Goal: Task Accomplishment & Management: Complete application form

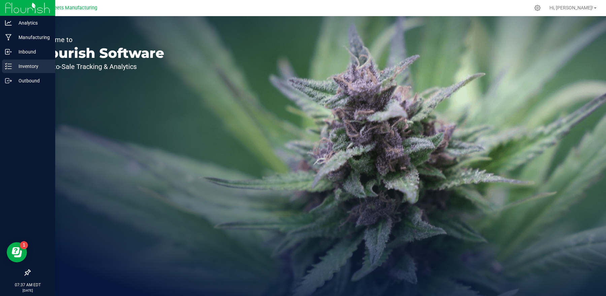
click at [9, 67] on icon at bounding box center [8, 66] width 7 height 7
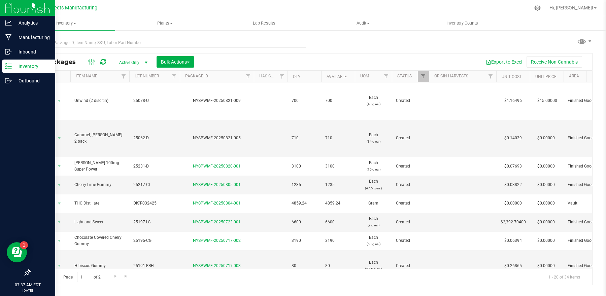
type input "[DATE]"
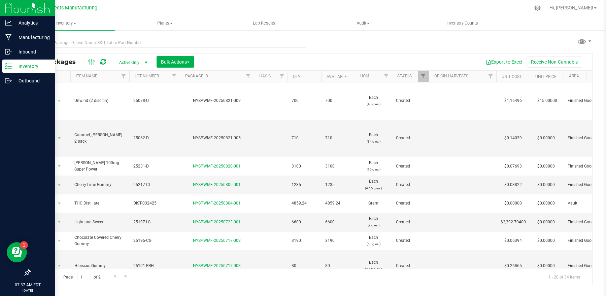
type input "[DATE]"
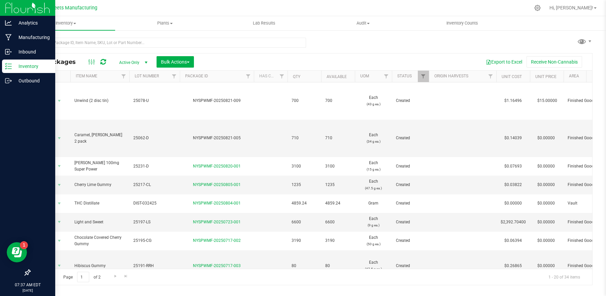
type input "[DATE]"
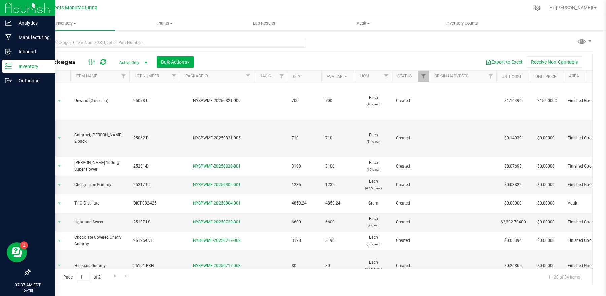
type input "[DATE]"
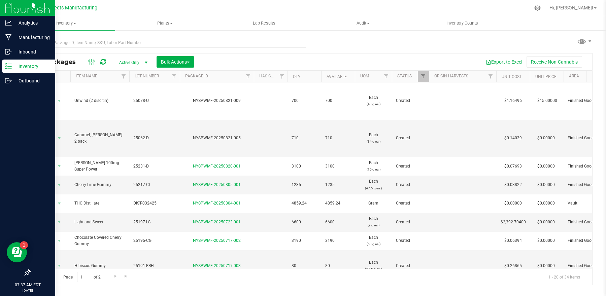
type input "[DATE]"
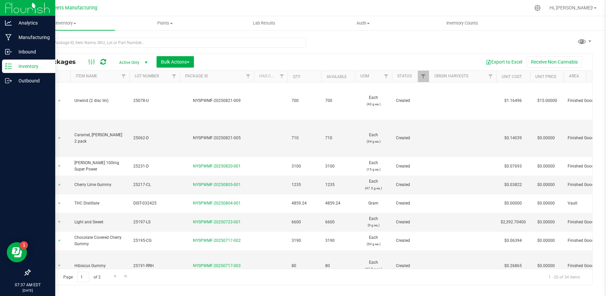
type input "[DATE]"
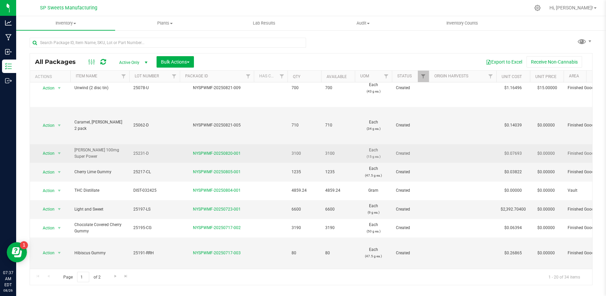
scroll to position [60, 0]
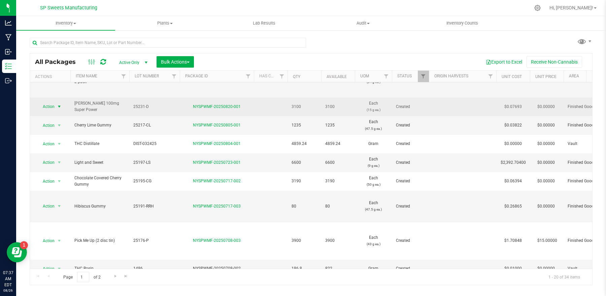
click at [58, 108] on span "select" at bounding box center [59, 106] width 5 height 5
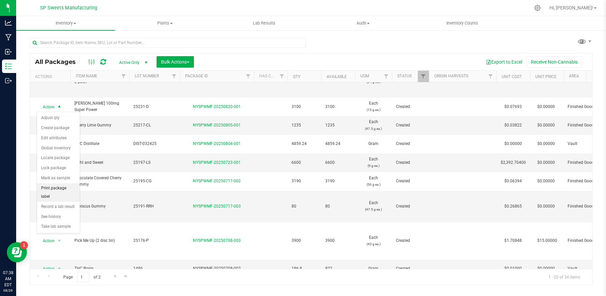
click at [63, 188] on li "Print package label" at bounding box center [58, 193] width 43 height 19
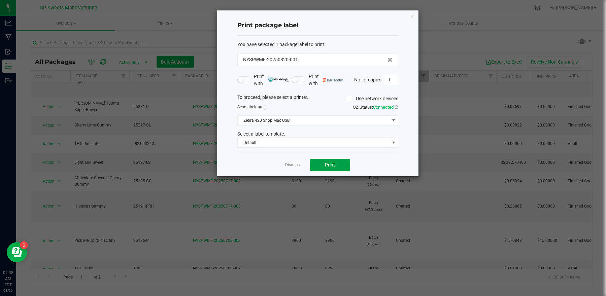
click at [330, 165] on span "Print" at bounding box center [330, 164] width 10 height 5
click at [392, 83] on input "1" at bounding box center [391, 79] width 13 height 9
click at [396, 82] on input "1" at bounding box center [391, 79] width 13 height 9
type input "199"
click at [332, 162] on button "Print" at bounding box center [330, 165] width 40 height 12
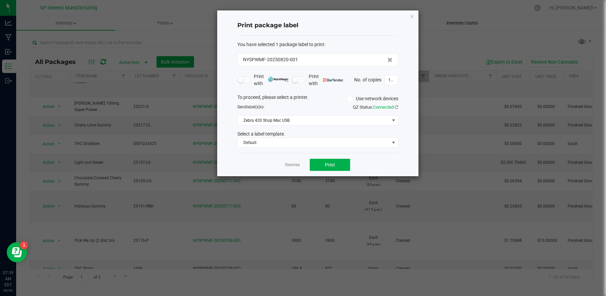
click at [413, 17] on icon "button" at bounding box center [412, 16] width 5 height 8
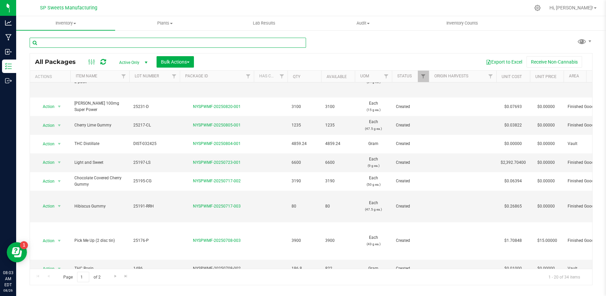
click at [175, 43] on input "text" at bounding box center [168, 43] width 277 height 10
type input "25231"
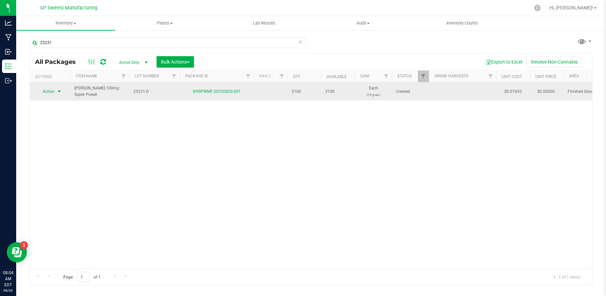
click at [47, 94] on span "Action" at bounding box center [46, 91] width 18 height 9
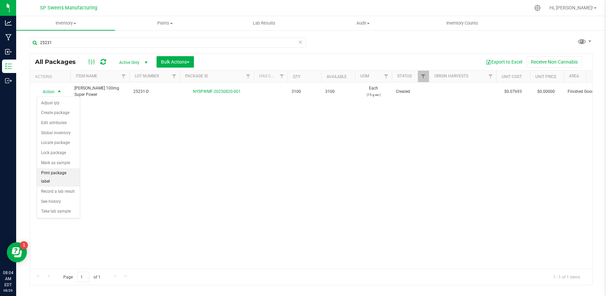
click at [62, 176] on li "Print package label" at bounding box center [58, 177] width 43 height 19
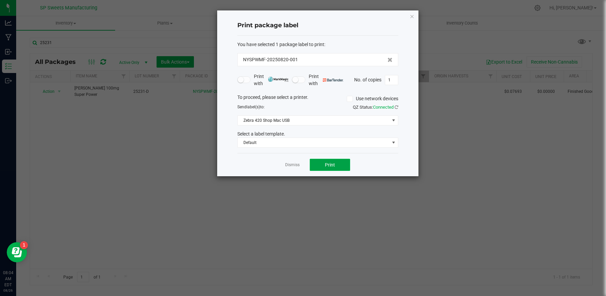
click at [337, 166] on button "Print" at bounding box center [330, 165] width 40 height 12
click at [397, 82] on input "1" at bounding box center [391, 79] width 13 height 9
type input "300"
click at [336, 168] on button "Print" at bounding box center [330, 165] width 40 height 12
click at [412, 17] on icon "button" at bounding box center [412, 16] width 5 height 8
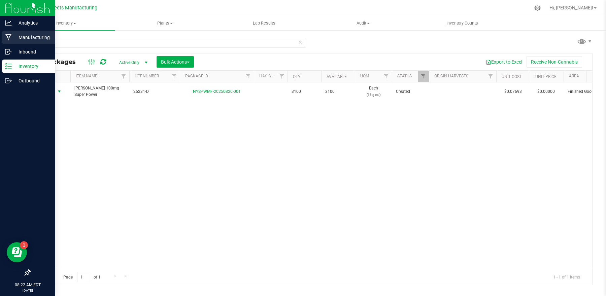
click at [33, 36] on p "Manufacturing" at bounding box center [32, 37] width 40 height 8
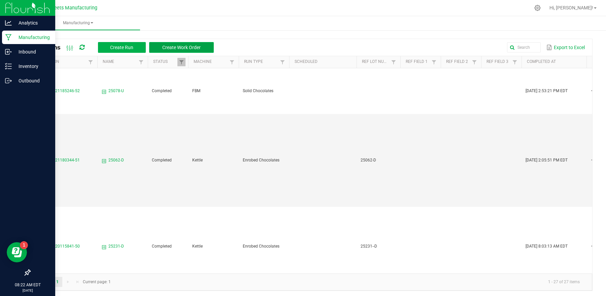
click at [184, 45] on span "Create Work Order" at bounding box center [181, 47] width 38 height 5
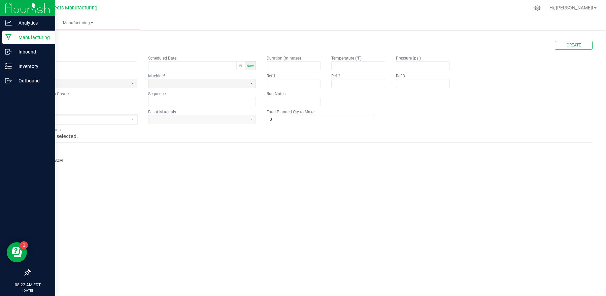
click at [103, 120] on span at bounding box center [79, 120] width 93 height 6
type input "raspb"
click at [75, 156] on span "Raspberry Rainbow Mini Candy Bar" at bounding box center [65, 155] width 64 height 6
click at [188, 116] on span at bounding box center [198, 120] width 99 height 8
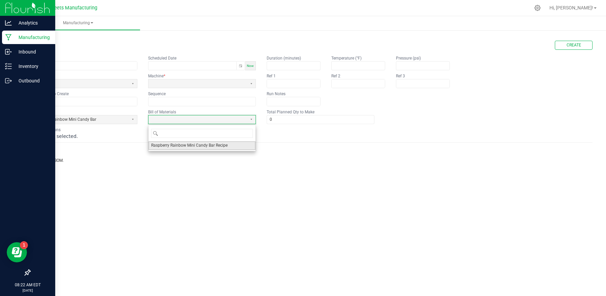
click at [188, 148] on span "Raspberry Rainbow Mini Candy Bar Recipe" at bounding box center [189, 146] width 76 height 6
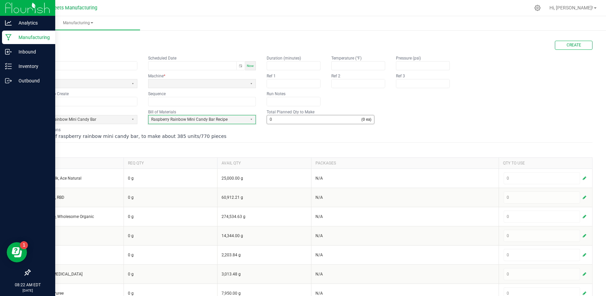
click at [274, 120] on input "0" at bounding box center [314, 120] width 94 height 8
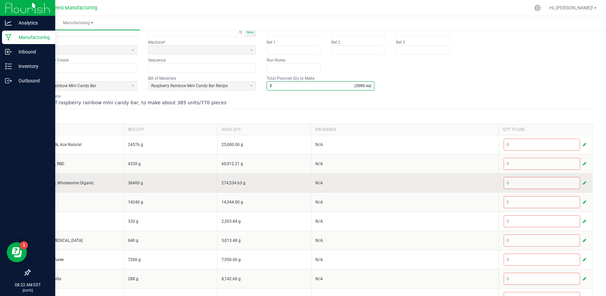
scroll to position [68, 0]
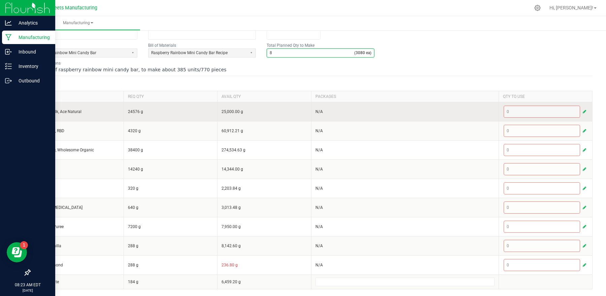
type input "8"
click at [583, 111] on span "button" at bounding box center [584, 111] width 3 height 5
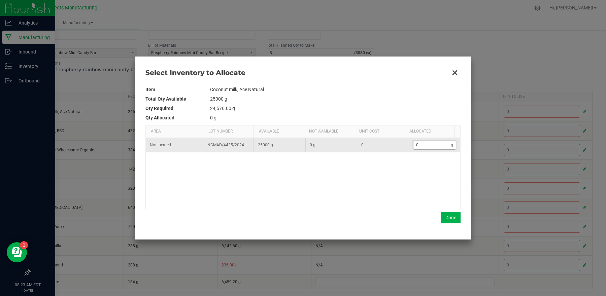
click at [424, 147] on input "0" at bounding box center [433, 145] width 38 height 8
type input "2"
type input "24"
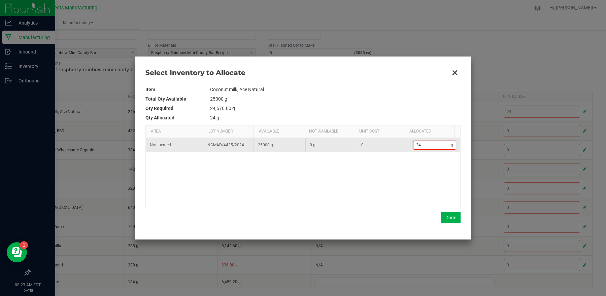
type input "245"
type input "2,457"
type input "2457"
type input "24,576"
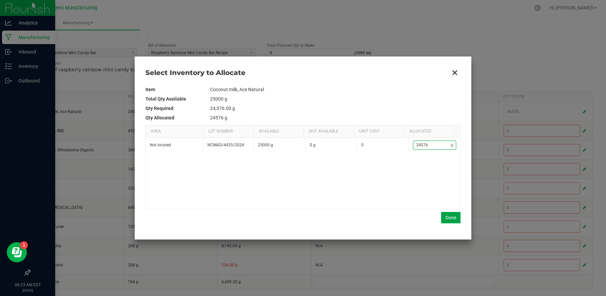
type input "24,576"
click at [449, 217] on button "Done" at bounding box center [451, 217] width 20 height 11
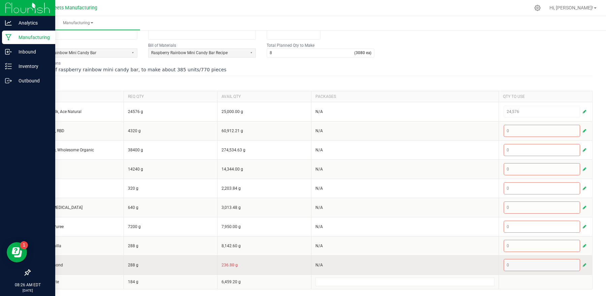
click at [583, 263] on span "button" at bounding box center [584, 265] width 3 height 5
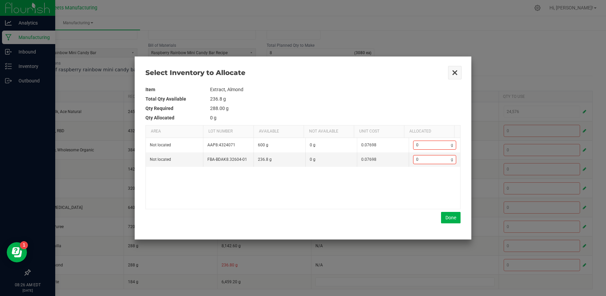
click at [458, 73] on button "Close" at bounding box center [455, 73] width 14 height 14
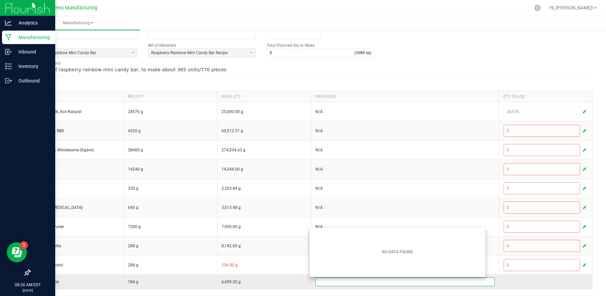
click at [344, 281] on input at bounding box center [405, 282] width 179 height 8
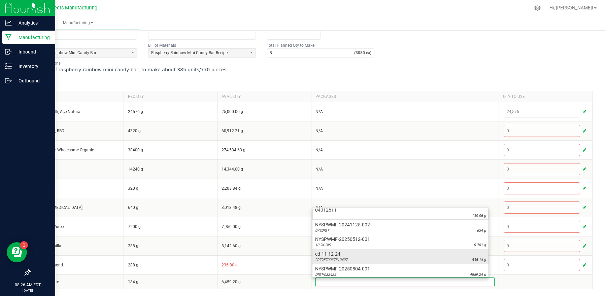
scroll to position [6, 0]
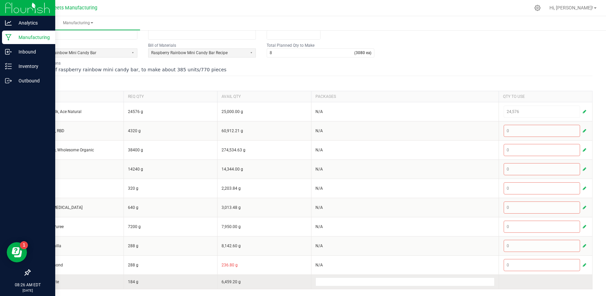
click at [502, 286] on td at bounding box center [546, 282] width 94 height 14
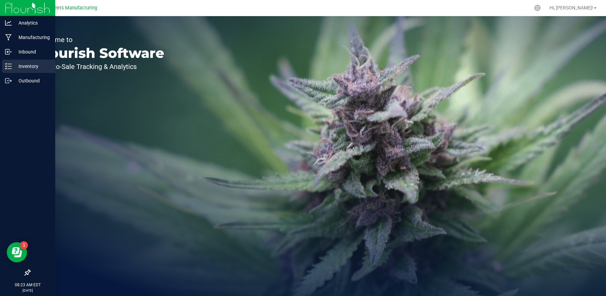
click at [30, 65] on p "Inventory" at bounding box center [32, 66] width 40 height 8
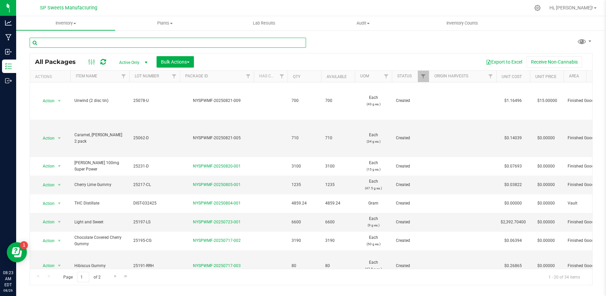
click at [99, 44] on input "text" at bounding box center [168, 43] width 277 height 10
type input "almond"
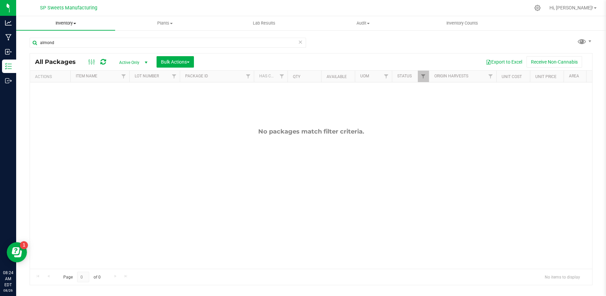
click at [72, 19] on uib-tab-heading "Inventory All packages All inventory Waste log Create inventory" at bounding box center [65, 23] width 99 height 14
click at [61, 47] on li "All inventory" at bounding box center [65, 49] width 99 height 8
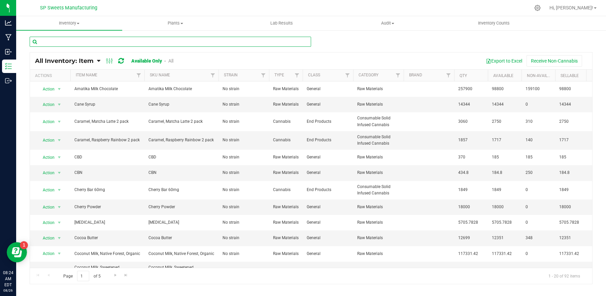
click at [74, 42] on input "text" at bounding box center [171, 42] width 282 height 10
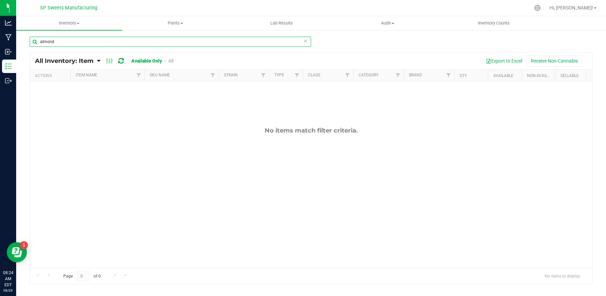
type input "almond"
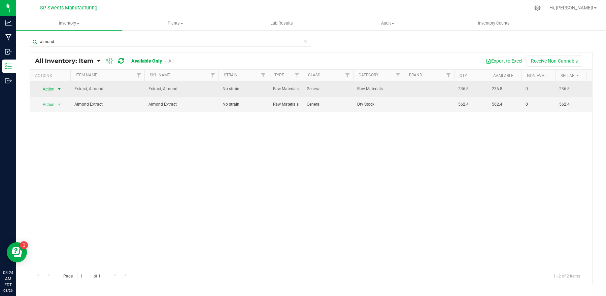
click at [52, 89] on span "Action" at bounding box center [46, 89] width 18 height 9
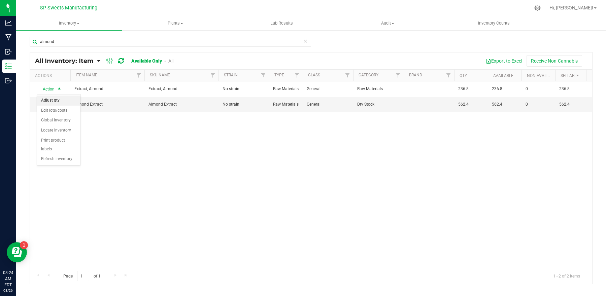
click at [58, 103] on li "Adjust qty" at bounding box center [58, 101] width 43 height 10
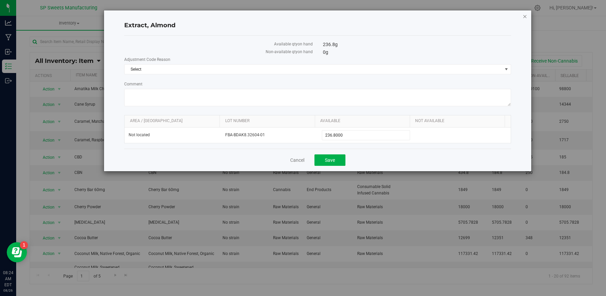
click at [525, 15] on icon "button" at bounding box center [525, 16] width 5 height 8
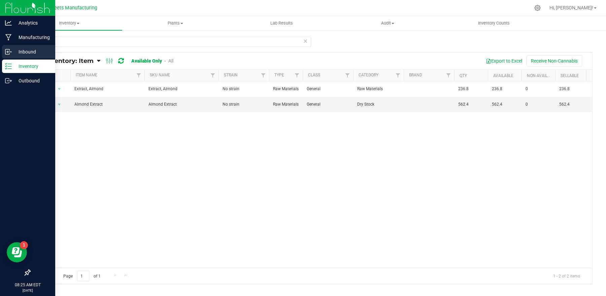
click at [15, 49] on p "Inbound" at bounding box center [32, 52] width 40 height 8
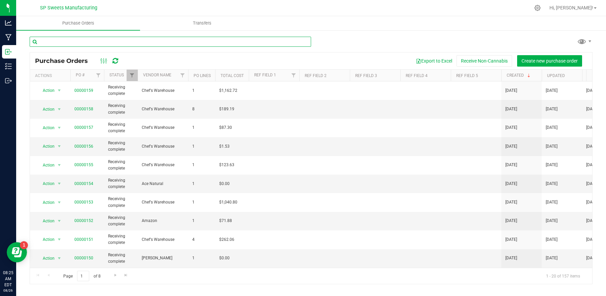
click at [77, 42] on input "text" at bounding box center [171, 42] width 282 height 10
type input "e"
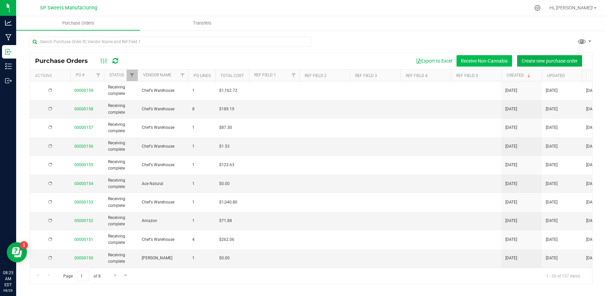
click at [476, 57] on button "Receive Non-Cannabis" at bounding box center [485, 60] width 56 height 11
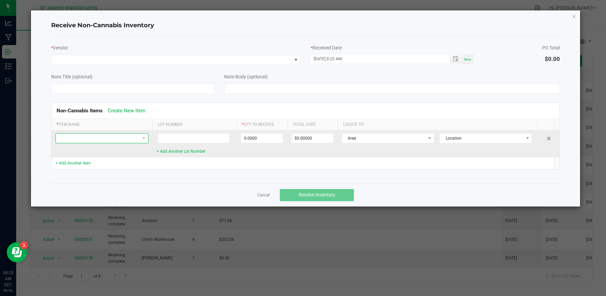
click at [128, 142] on span at bounding box center [98, 138] width 84 height 9
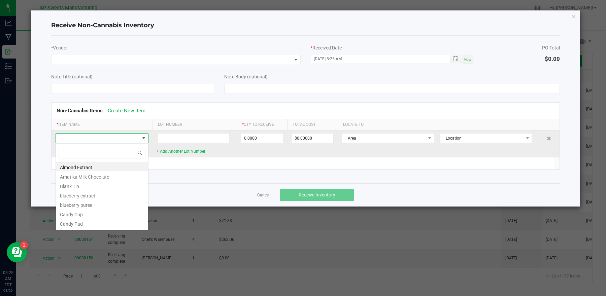
scroll to position [10, 93]
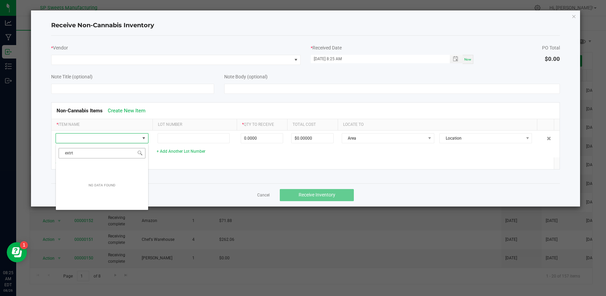
type input "extr"
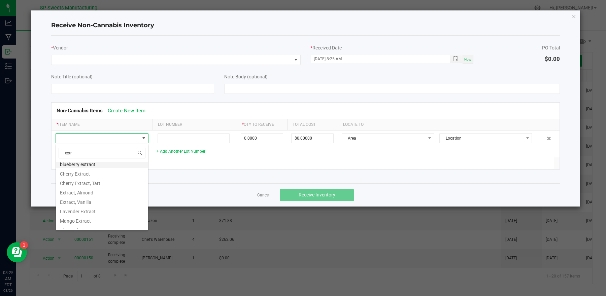
scroll to position [27, 0]
click at [90, 180] on li "Extract, Almond" at bounding box center [102, 177] width 92 height 9
type input "0.0000 g"
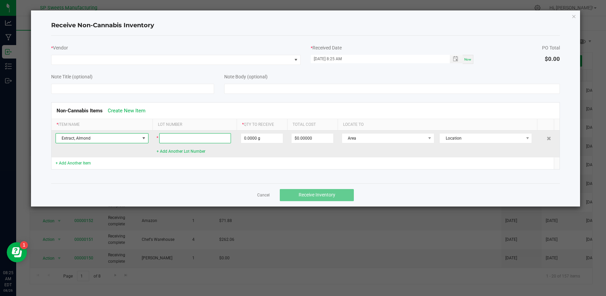
click at [176, 133] on input at bounding box center [195, 138] width 72 height 10
type input "AAP8:4324071"
type input "0"
click at [245, 138] on input "0" at bounding box center [262, 138] width 42 height 9
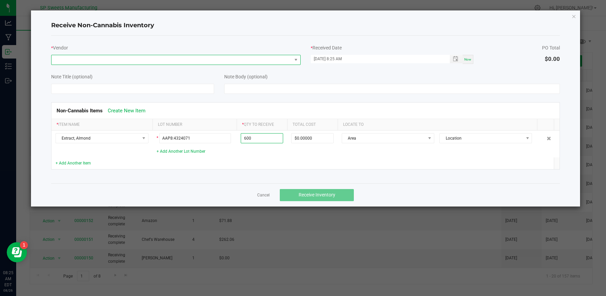
type input "600.0000 g"
type input "$46.18800"
click at [219, 61] on span at bounding box center [172, 59] width 240 height 9
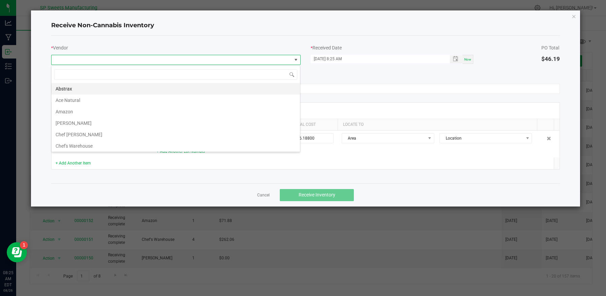
scroll to position [10, 250]
click at [97, 147] on li "Chef's Warehouse" at bounding box center [176, 145] width 249 height 11
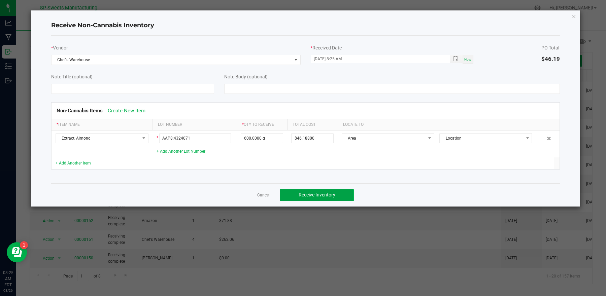
click at [341, 194] on button "Receive Inventory" at bounding box center [317, 195] width 74 height 12
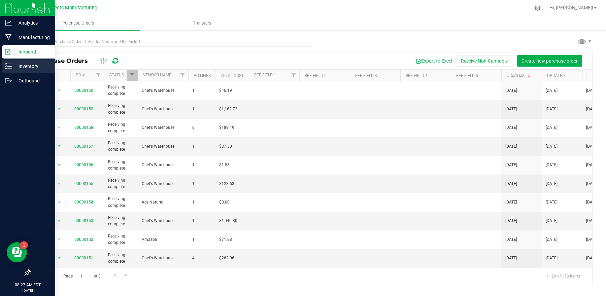
click at [30, 65] on p "Inventory" at bounding box center [32, 66] width 40 height 8
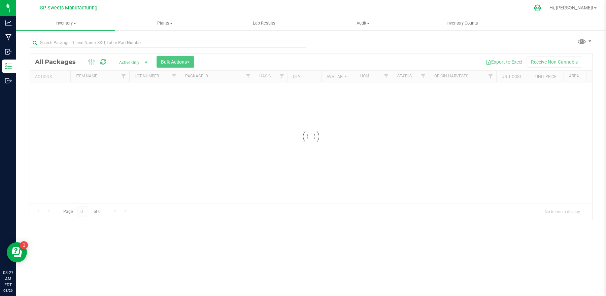
click at [558, 6] on div "SP Sweets Manufacturing Hi, Mike! Inventory All packages All inventory Waste lo…" at bounding box center [311, 148] width 590 height 296
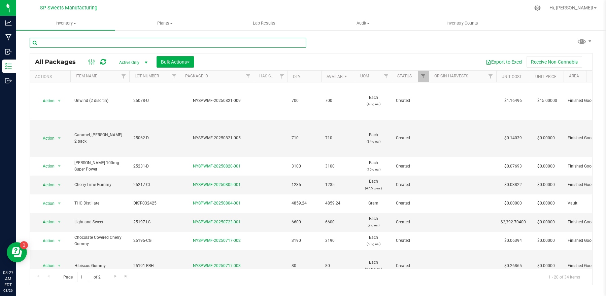
click at [197, 45] on input "text" at bounding box center [168, 43] width 277 height 10
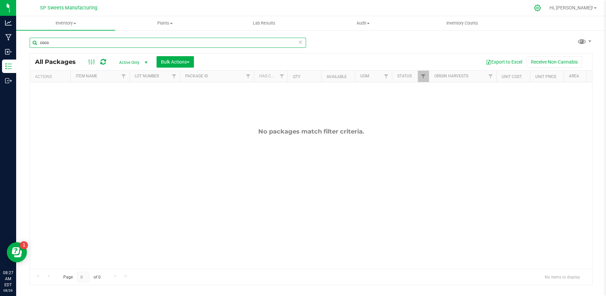
type input "coco"
click at [541, 8] on icon at bounding box center [537, 7] width 7 height 7
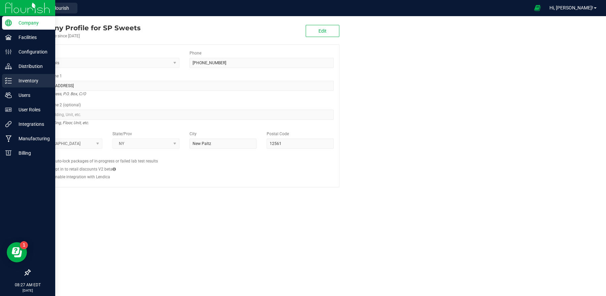
click at [18, 83] on p "Inventory" at bounding box center [32, 81] width 40 height 8
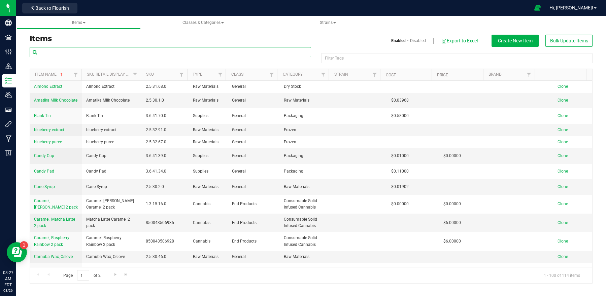
click at [66, 51] on input "text" at bounding box center [171, 52] width 282 height 10
type input "c"
type input "raspb"
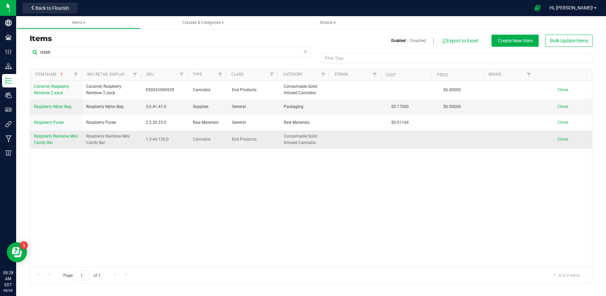
click at [50, 138] on span "Raspberry Rainbow Mini Candy Bar" at bounding box center [56, 139] width 44 height 11
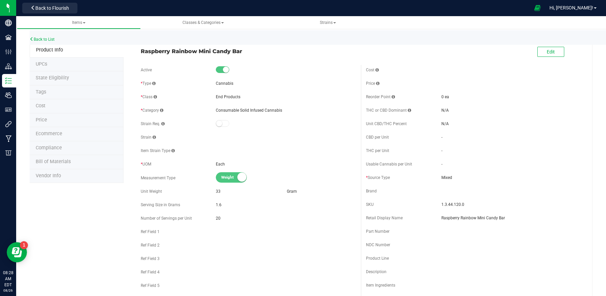
click at [89, 164] on li "Bill of Materials" at bounding box center [77, 162] width 94 height 14
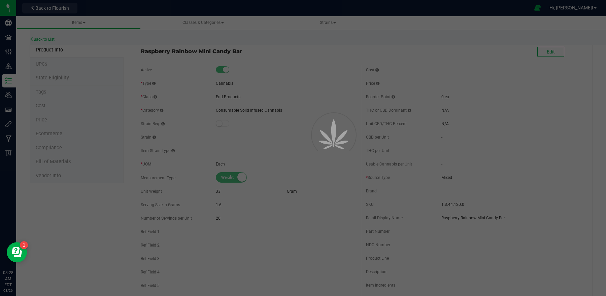
select select "36"
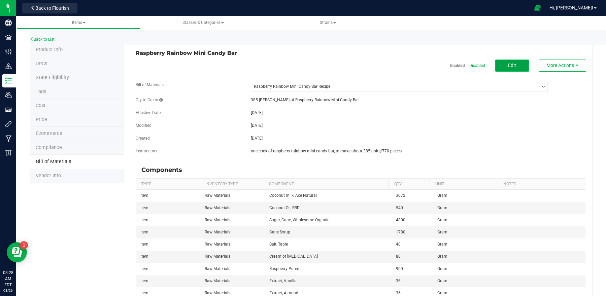
click at [508, 68] on span "Edit" at bounding box center [512, 65] width 8 height 5
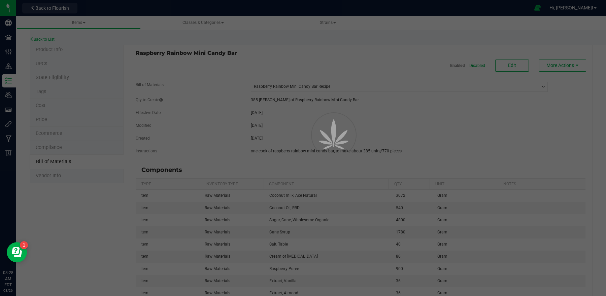
select select "36"
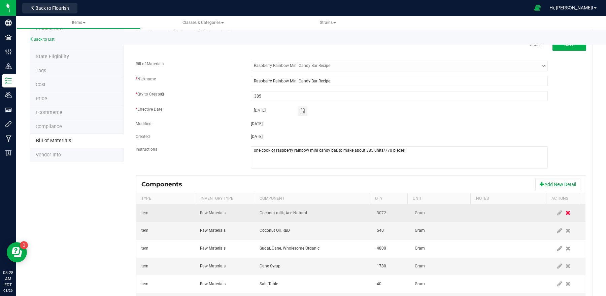
scroll to position [51, 0]
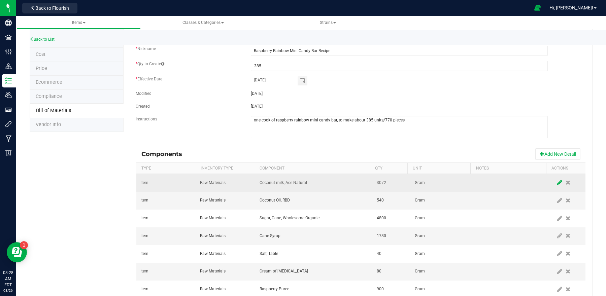
click at [557, 183] on icon at bounding box center [559, 183] width 5 height 6
click at [313, 180] on span "Coconut milk, Ace Natural" at bounding box center [310, 182] width 100 height 9
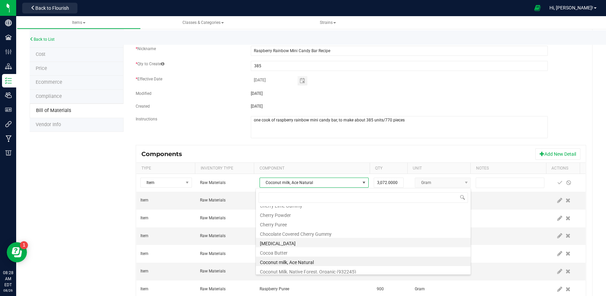
scroll to position [206, 0]
click at [333, 269] on li "Coconut Milk, Native Forest, Organic (932245)" at bounding box center [363, 269] width 215 height 9
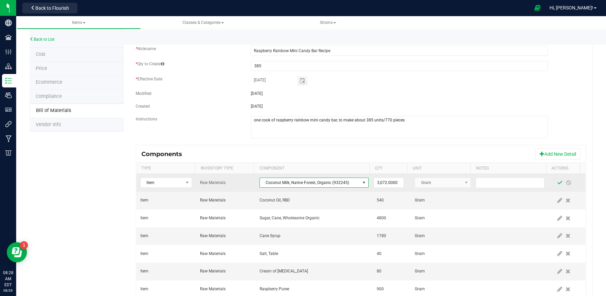
click at [556, 179] on span at bounding box center [560, 183] width 9 height 12
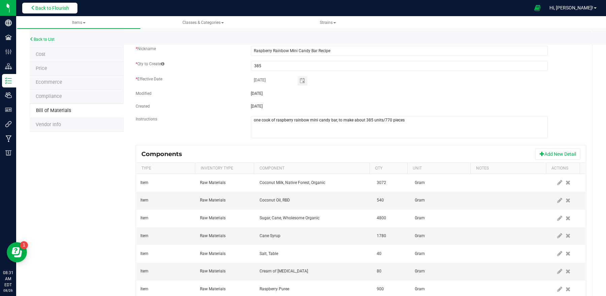
click at [46, 3] on button "Back to Flourish" at bounding box center [49, 8] width 55 height 11
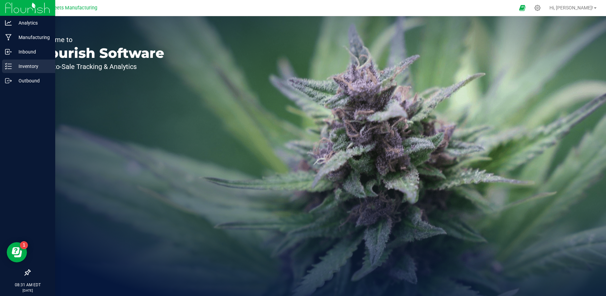
click at [14, 71] on div "Inventory" at bounding box center [28, 66] width 53 height 13
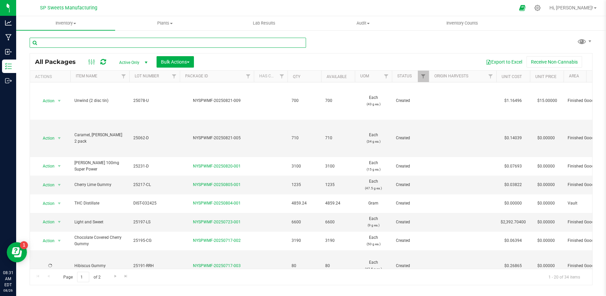
click at [104, 42] on input "text" at bounding box center [168, 43] width 277 height 10
type input "cane syrup"
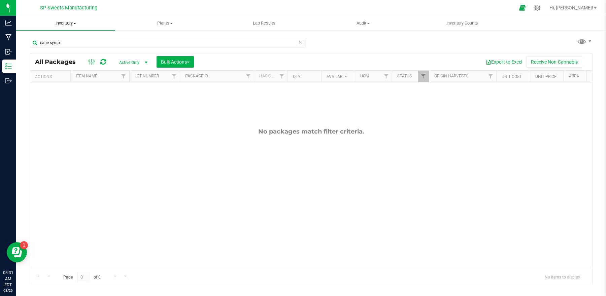
click at [63, 25] on span "Inventory" at bounding box center [65, 23] width 99 height 6
click at [50, 51] on span "All inventory" at bounding box center [38, 49] width 45 height 6
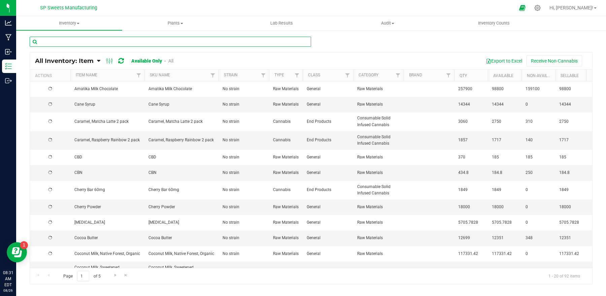
click at [66, 43] on input "text" at bounding box center [171, 42] width 282 height 10
type input "syrup"
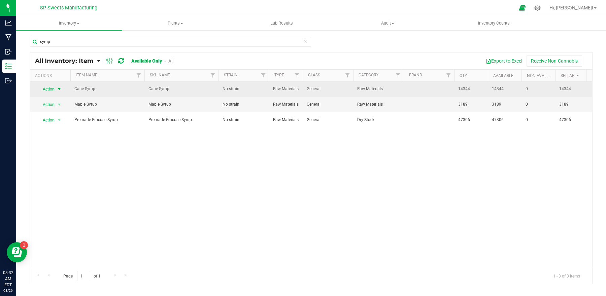
click at [53, 93] on span "Action" at bounding box center [46, 89] width 18 height 9
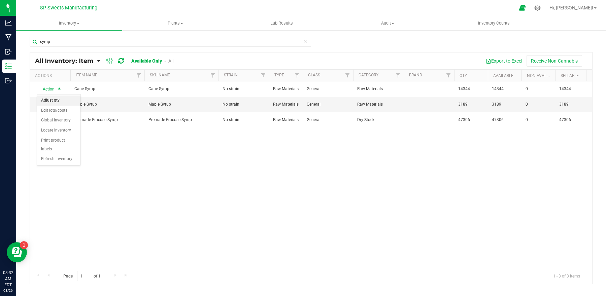
click at [52, 98] on li "Adjust qty" at bounding box center [58, 101] width 43 height 10
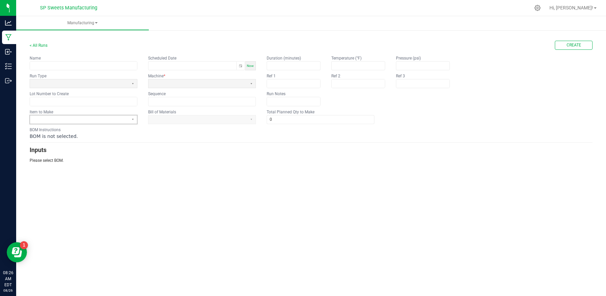
click at [60, 120] on span at bounding box center [79, 120] width 93 height 6
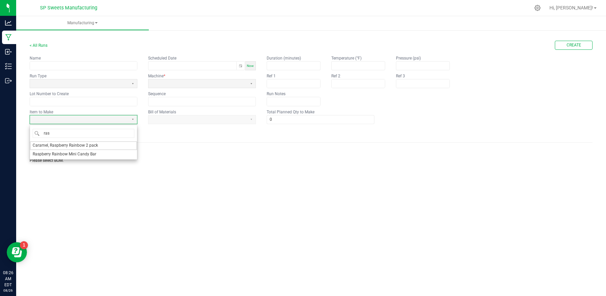
type input "rasp"
click at [78, 155] on span "Raspberry Rainbow Mini Candy Bar" at bounding box center [65, 155] width 64 height 6
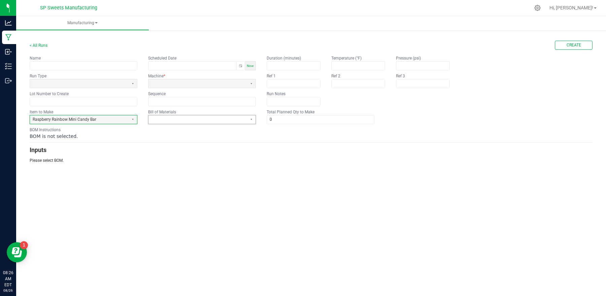
click at [185, 123] on span at bounding box center [197, 120] width 93 height 6
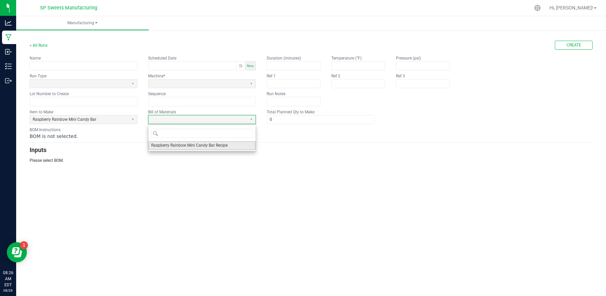
click at [218, 142] on li "Raspberry Rainbow Mini Candy Bar Recipe" at bounding box center [202, 145] width 107 height 8
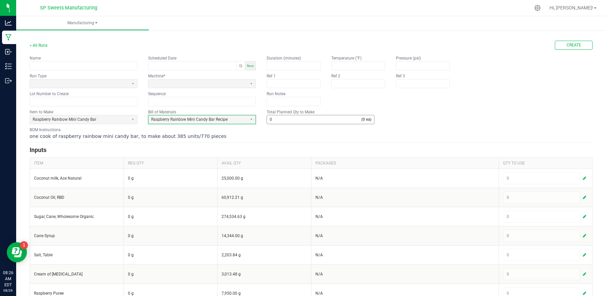
click at [280, 121] on input "0" at bounding box center [314, 120] width 94 height 8
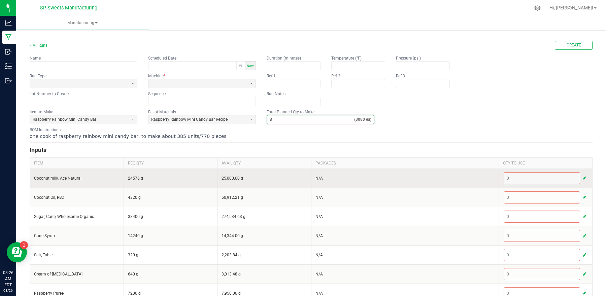
type input "8"
click at [582, 175] on button "button" at bounding box center [585, 178] width 6 height 8
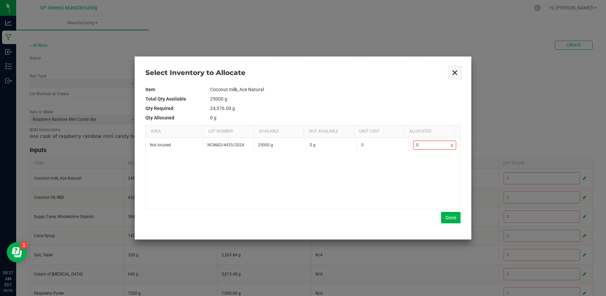
click at [457, 70] on button "Close" at bounding box center [455, 73] width 14 height 14
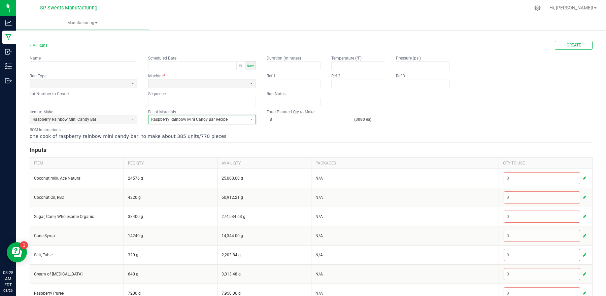
click at [227, 120] on span "Raspberry Rainbow Mini Candy Bar Recipe" at bounding box center [197, 120] width 93 height 6
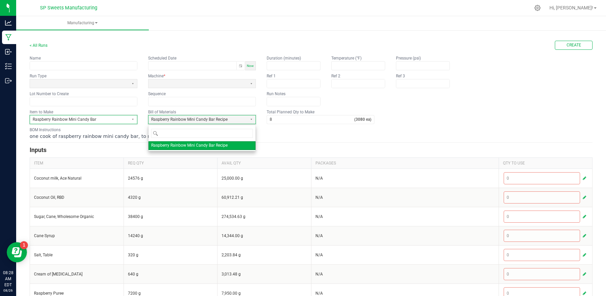
click at [101, 121] on span "Raspberry Rainbow Mini Candy Bar" at bounding box center [79, 120] width 93 height 6
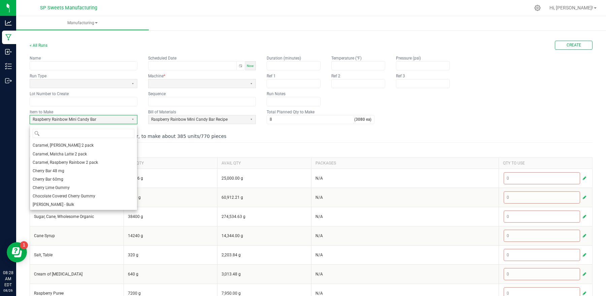
scroll to position [93, 0]
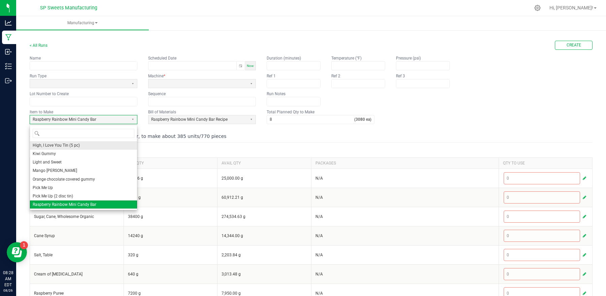
click at [89, 147] on li "High, I Love You Tin (5 pc)" at bounding box center [83, 145] width 107 height 8
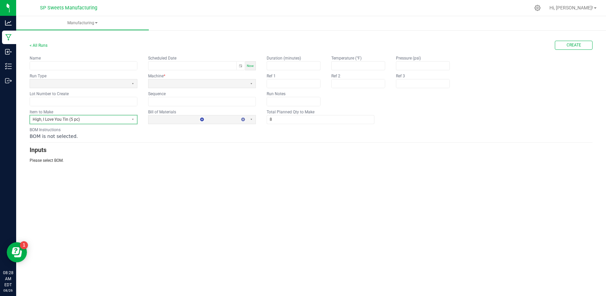
click at [98, 118] on span "High, I Love You Tin (5 pc)" at bounding box center [79, 120] width 93 height 6
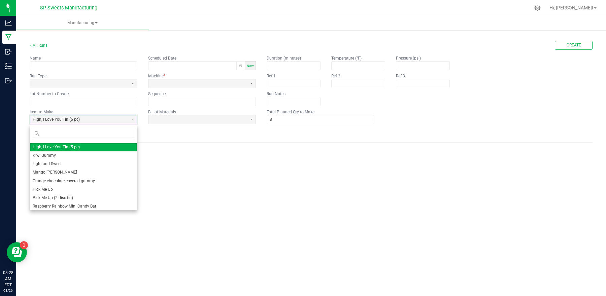
scroll to position [93, 0]
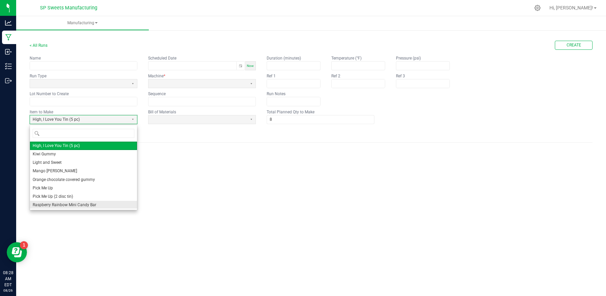
click at [85, 201] on li "Raspberry Rainbow Mini Candy Bar" at bounding box center [83, 205] width 107 height 8
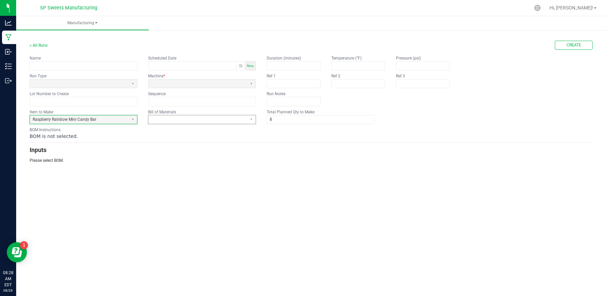
click at [175, 120] on span at bounding box center [197, 120] width 93 height 6
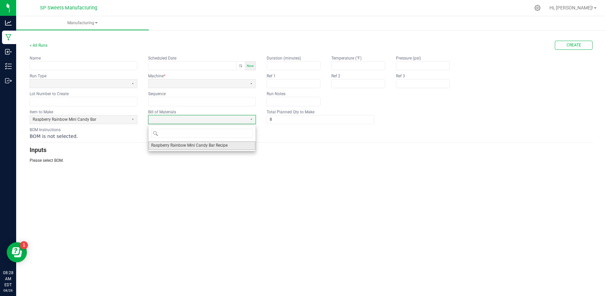
click at [178, 148] on span "Raspberry Rainbow Mini Candy Bar Recipe" at bounding box center [189, 146] width 76 height 6
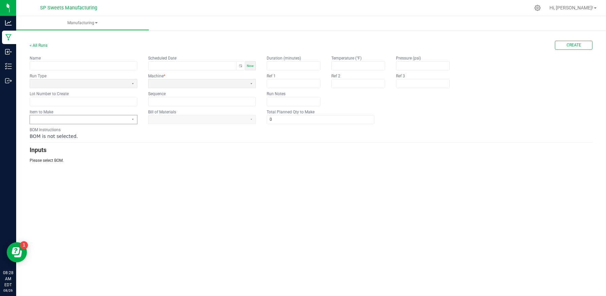
click at [75, 118] on span at bounding box center [79, 120] width 93 height 6
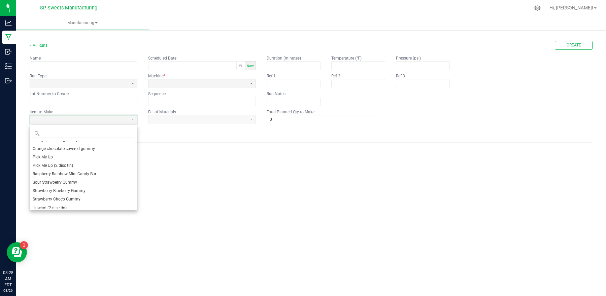
scroll to position [127, 0]
click at [72, 171] on span "Raspberry Rainbow Mini Candy Bar" at bounding box center [65, 171] width 64 height 6
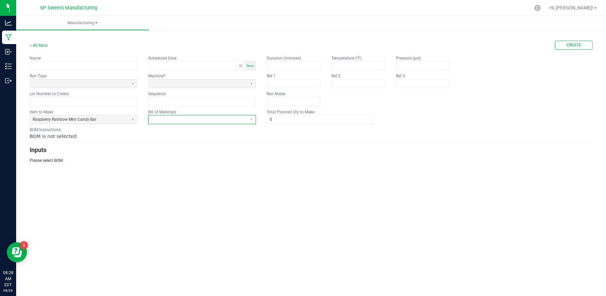
click at [156, 118] on span at bounding box center [197, 120] width 93 height 6
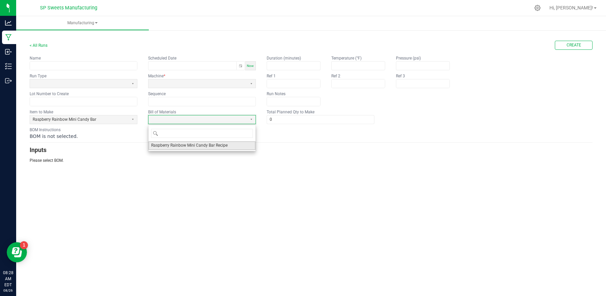
click at [164, 148] on span "Raspberry Rainbow Mini Candy Bar Recipe" at bounding box center [189, 146] width 76 height 6
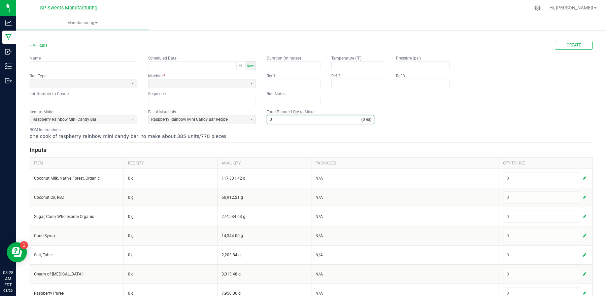
click at [280, 116] on input "0" at bounding box center [314, 120] width 94 height 8
type input "8"
click at [326, 142] on hr at bounding box center [311, 142] width 563 height 0
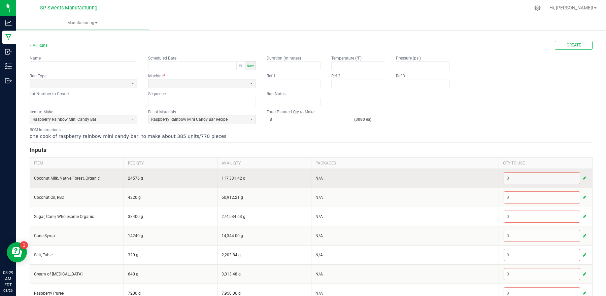
click at [582, 176] on button "button" at bounding box center [585, 178] width 6 height 8
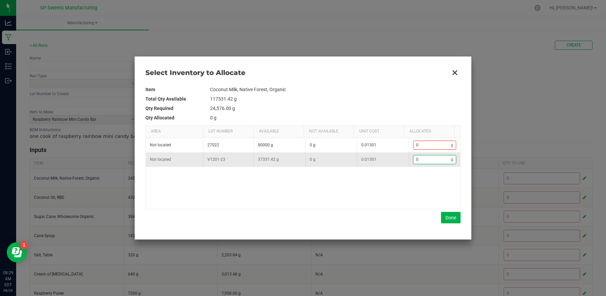
click at [430, 160] on input "0" at bounding box center [433, 160] width 38 height 8
type input "2"
type input "24"
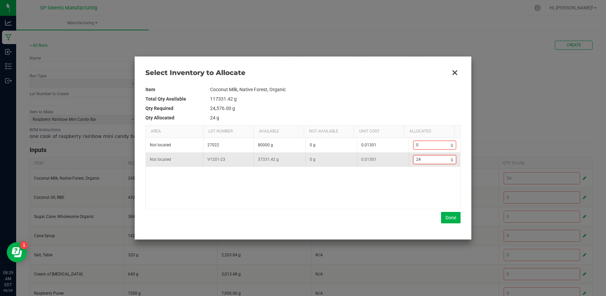
type input "245"
type input "2456"
type input "24,567"
type input "245676"
type input "24,567"
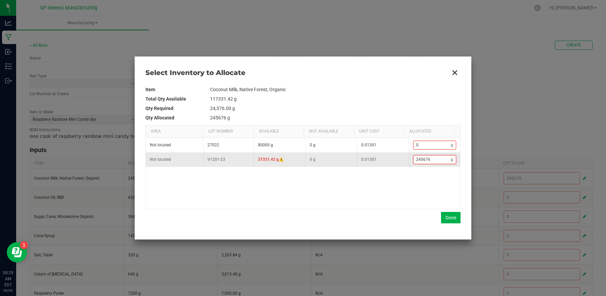
type input "24567"
type input "2,456"
type input "2456"
type input "245"
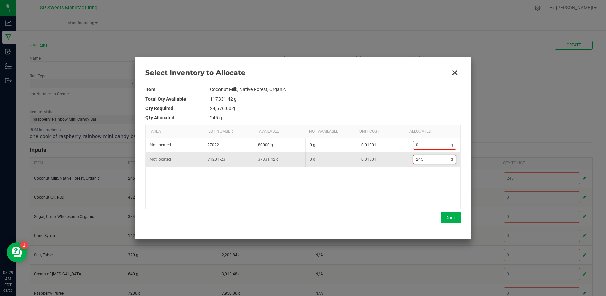
type input "2,457"
type input "2457"
type input "24,576"
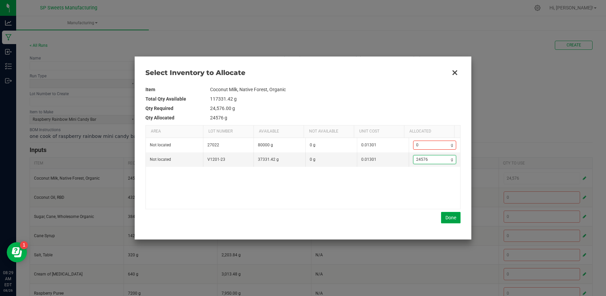
type input "24,576"
click at [454, 219] on button "Done" at bounding box center [451, 217] width 20 height 11
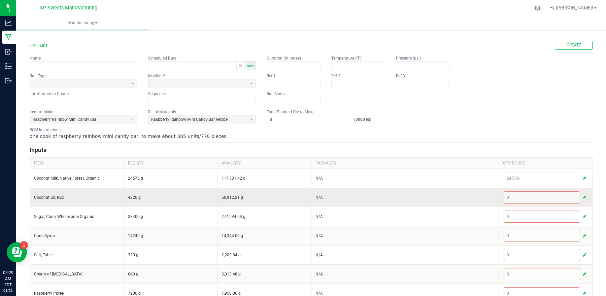
click at [583, 197] on span "button" at bounding box center [584, 197] width 3 height 5
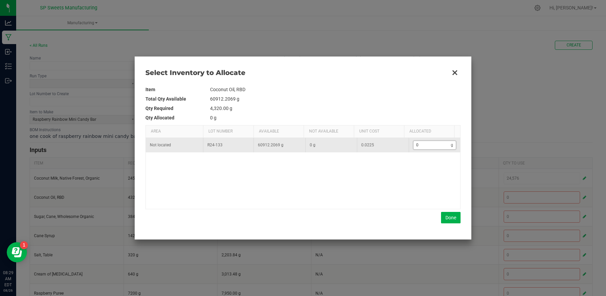
click at [435, 146] on input "0" at bounding box center [433, 145] width 38 height 8
type input "4"
type input "43"
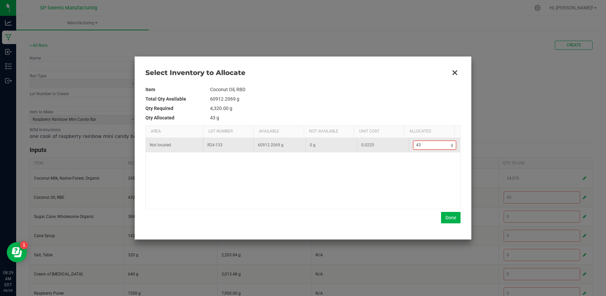
type input "432"
type input "4,320"
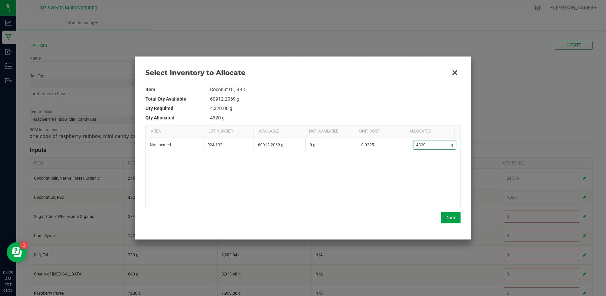
type input "4,320"
click at [448, 214] on button "Done" at bounding box center [451, 217] width 20 height 11
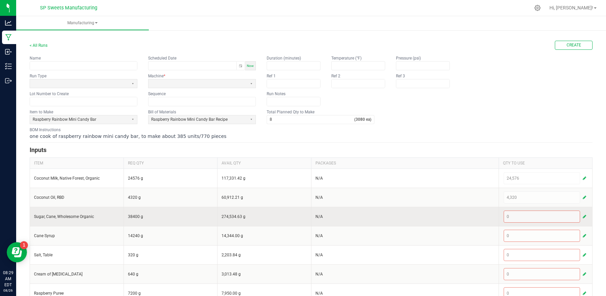
scroll to position [68, 0]
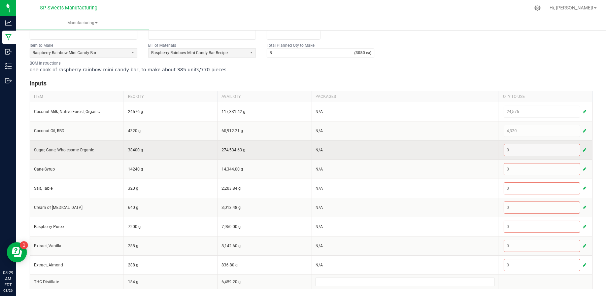
click at [582, 146] on button "button" at bounding box center [585, 150] width 6 height 8
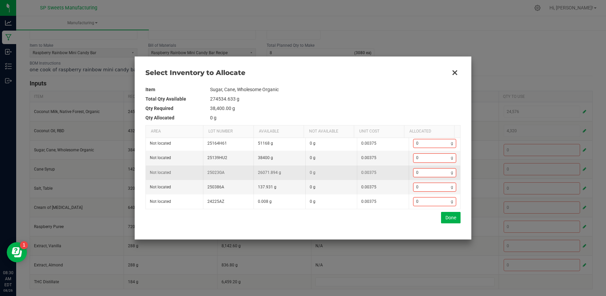
scroll to position [32, 0]
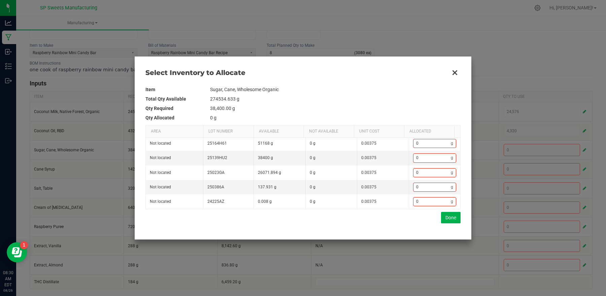
click at [463, 150] on div "Select Inventory to Allocate Item Sugar, Cane, Wholesome Organic Total Qty Avai…" at bounding box center [303, 148] width 337 height 183
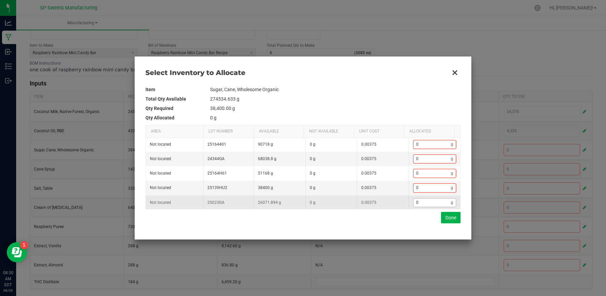
scroll to position [0, 0]
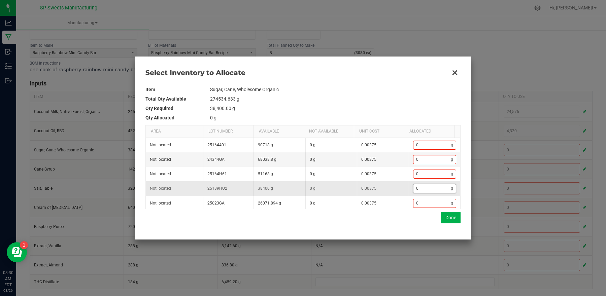
click at [431, 191] on input "0" at bounding box center [433, 189] width 38 height 8
type input "3"
type input "38"
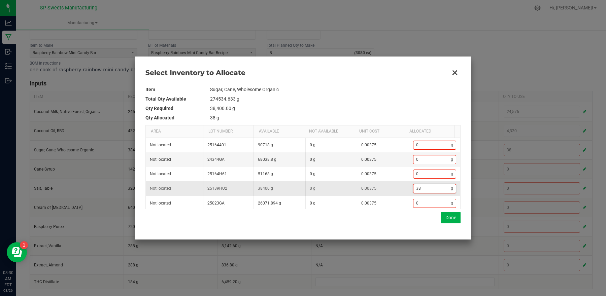
type input "384"
type input "3,840"
type input "3840"
type input "38,400"
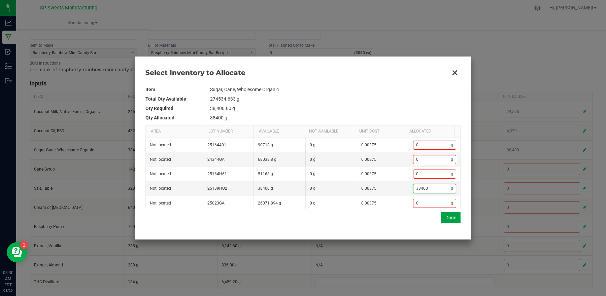
type input "38,400"
click at [447, 216] on button "Done" at bounding box center [451, 217] width 20 height 11
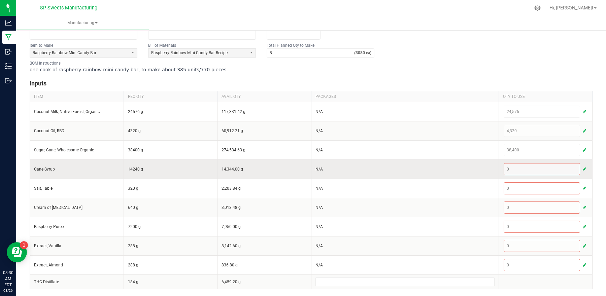
click at [583, 167] on span "button" at bounding box center [584, 169] width 3 height 5
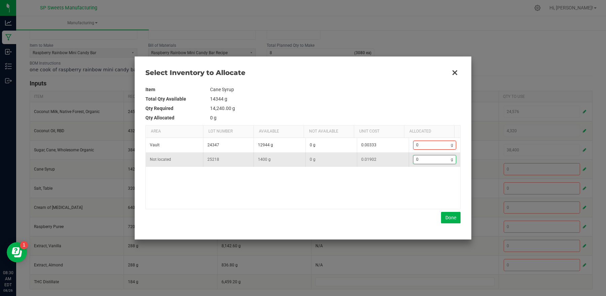
click at [419, 157] on input "0" at bounding box center [433, 160] width 38 height 8
type input "1"
type input "14"
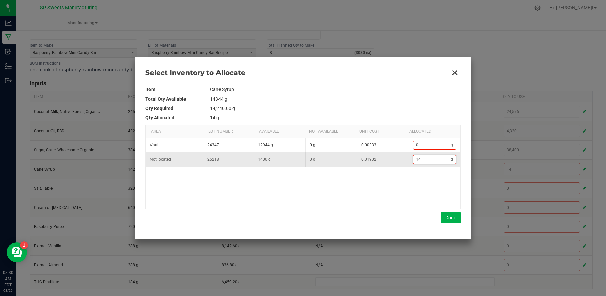
type input "142"
type input "1,424"
type input "1424"
type input "14,240"
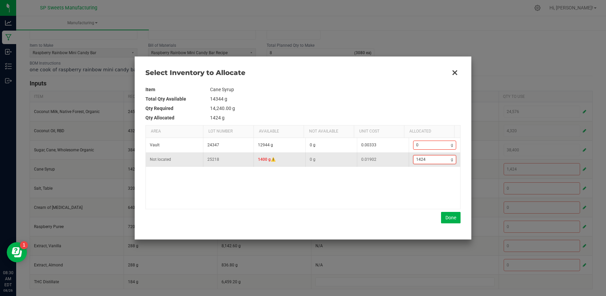
type input "14240"
type input "1,424"
type input "1424"
type input "142"
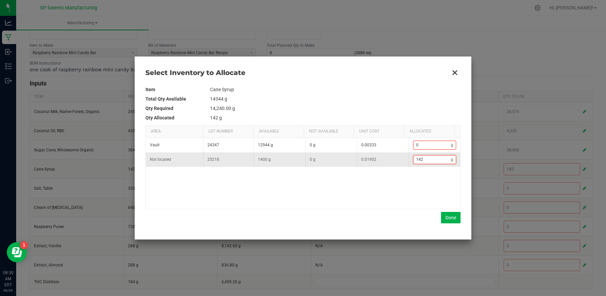
type input "1,420"
type input "1420"
type input "14,200"
type input "14200"
type input "1,420"
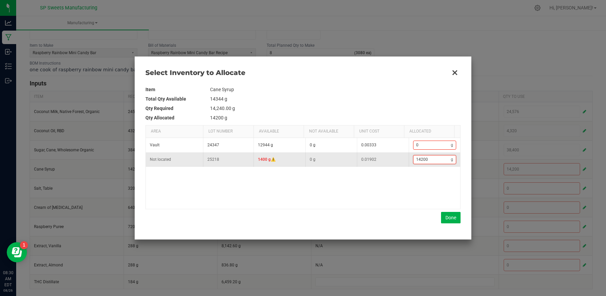
type input "1420"
type input "142"
type input "14"
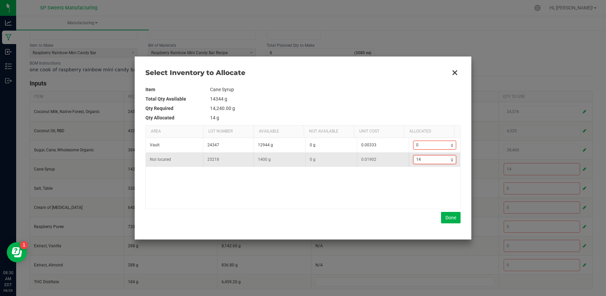
type input "140"
type input "1,400"
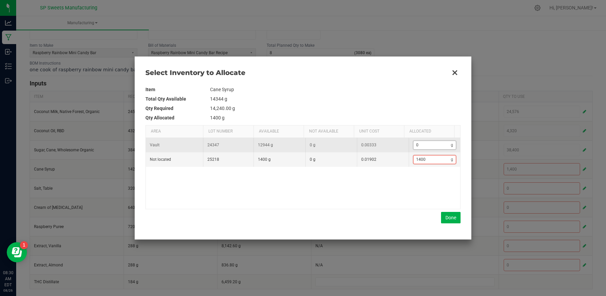
type input "1,400"
click at [429, 146] on input "0" at bounding box center [433, 145] width 38 height 8
type input "1,402"
type input "2"
type input "1,424"
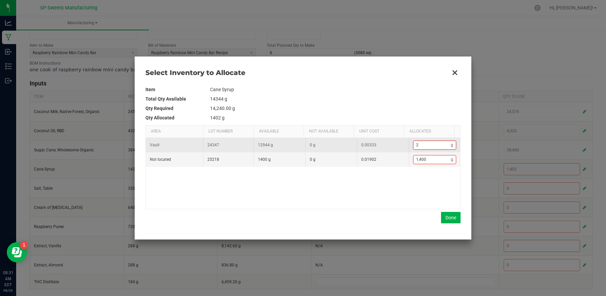
type input "24"
type input "1,640"
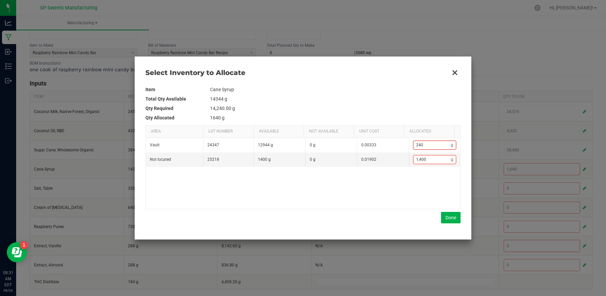
type input "240"
click at [415, 193] on div "Vault 24347 12944 g 0 g 0.00333 240 g Not located 25218 1400 g 0 g 0.01902 1,40…" at bounding box center [303, 173] width 315 height 71
click at [457, 218] on button "Done" at bounding box center [451, 217] width 20 height 11
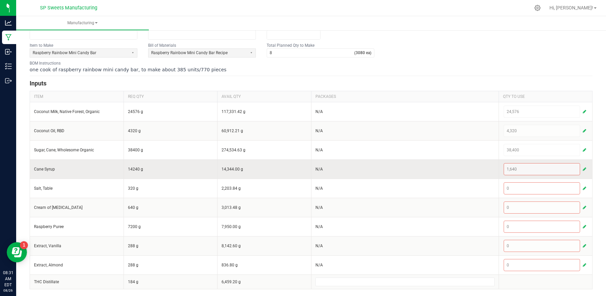
click at [583, 167] on span "button" at bounding box center [584, 169] width 3 height 5
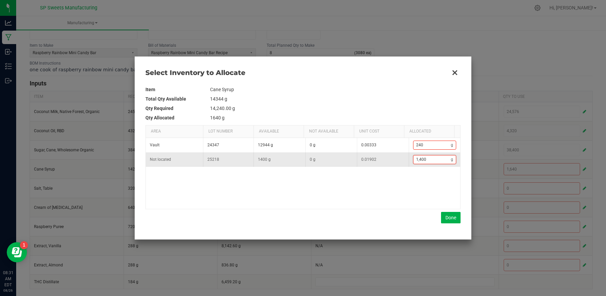
type input "1400"
click at [433, 161] on input "1400" at bounding box center [433, 160] width 38 height 8
type input "240"
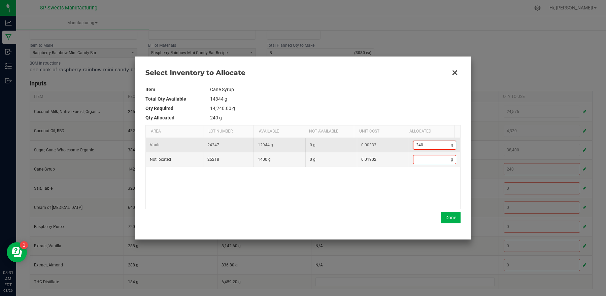
click at [428, 148] on input "240" at bounding box center [433, 145] width 38 height 8
type input "0"
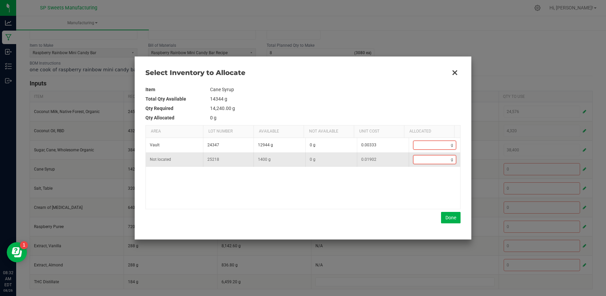
click at [428, 164] on input "Data table" at bounding box center [433, 160] width 38 height 8
type input "1"
type input "14"
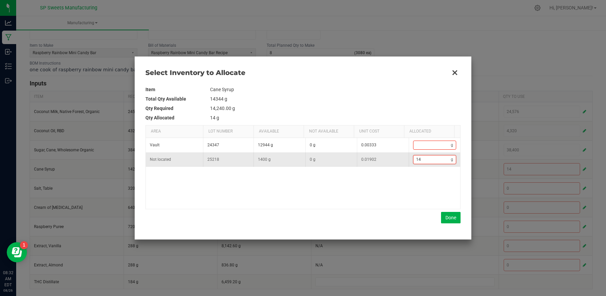
type input "140"
type input "1,400"
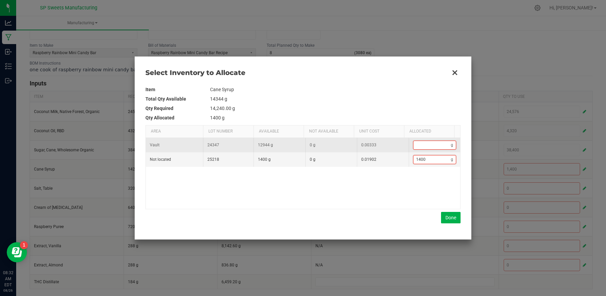
type input "1,400"
click at [421, 146] on input "Data table" at bounding box center [433, 145] width 38 height 8
type input "1,401"
type input "1"
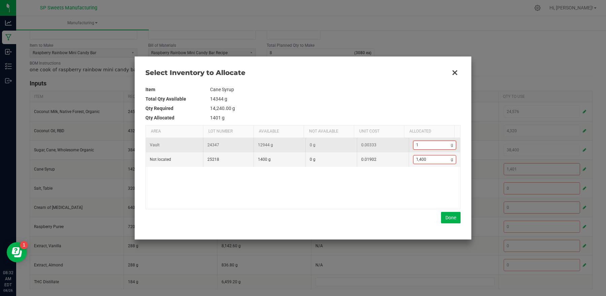
type input "1,412"
type input "12"
type input "1,528"
type input "128"
type input "2,684"
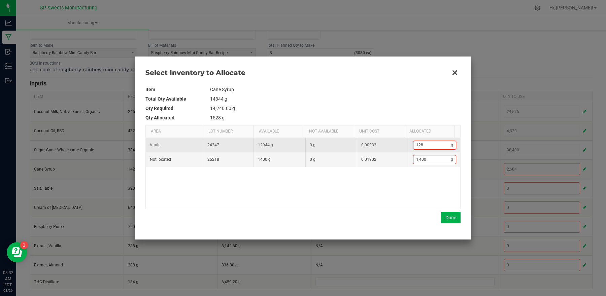
type input "1284"
type input "14,240"
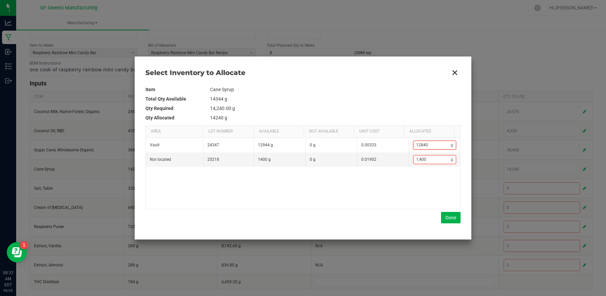
type input "12,840"
click at [367, 205] on div "Vault 24347 12944 g 0 g 0.00333 12,840 g Not located 25218 1400 g 0 g 0.01902 1…" at bounding box center [303, 173] width 315 height 71
click at [456, 216] on button "Done" at bounding box center [451, 217] width 20 height 11
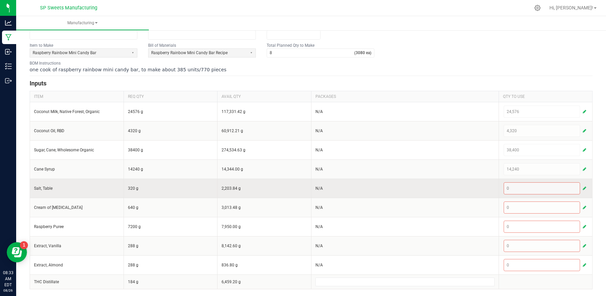
click at [582, 188] on button "button" at bounding box center [585, 189] width 6 height 8
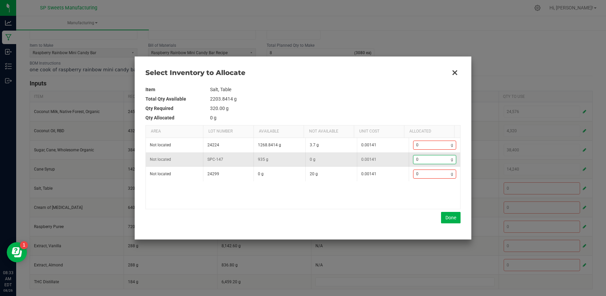
click at [426, 162] on input "0" at bounding box center [433, 160] width 38 height 8
type input "3"
type input "32"
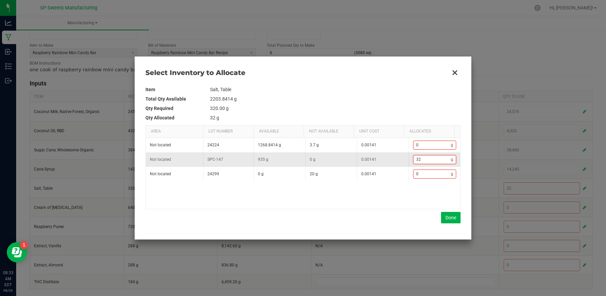
type input "320"
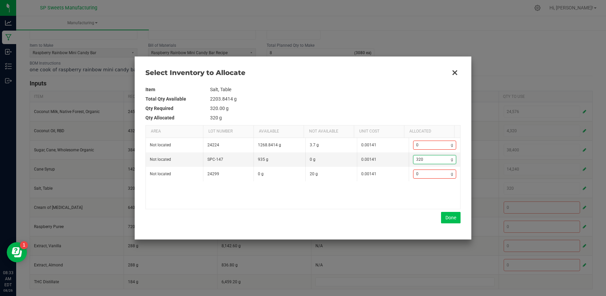
type input "320"
click at [453, 217] on button "Done" at bounding box center [451, 217] width 20 height 11
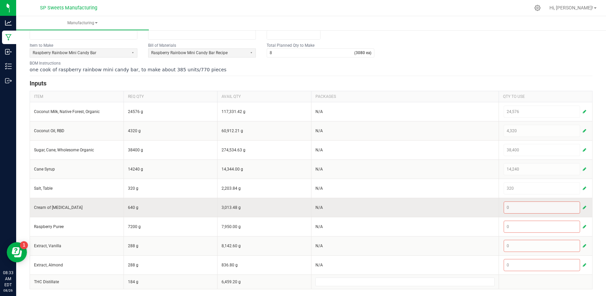
click at [583, 206] on span "button" at bounding box center [584, 207] width 3 height 5
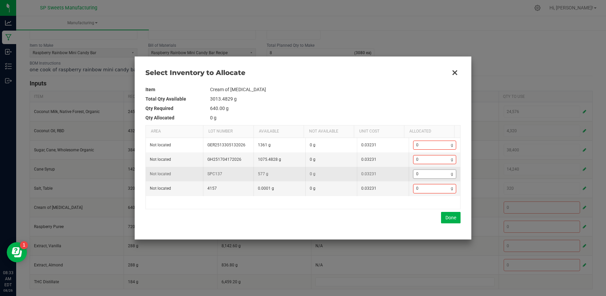
click at [414, 174] on input "0" at bounding box center [433, 174] width 38 height 8
type input "8"
type input "80"
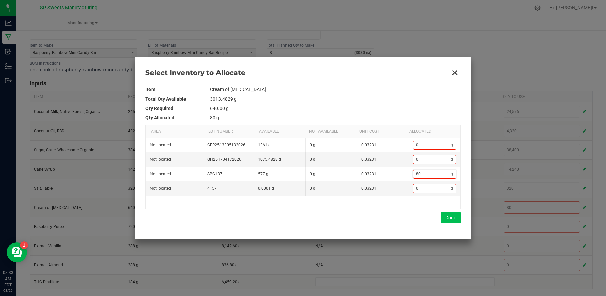
type input "80"
click at [449, 219] on button "Done" at bounding box center [451, 217] width 20 height 11
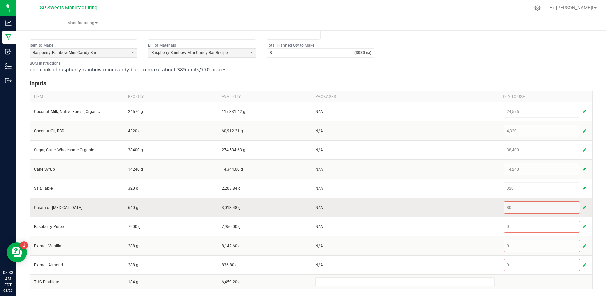
click at [583, 207] on span "button" at bounding box center [584, 207] width 3 height 5
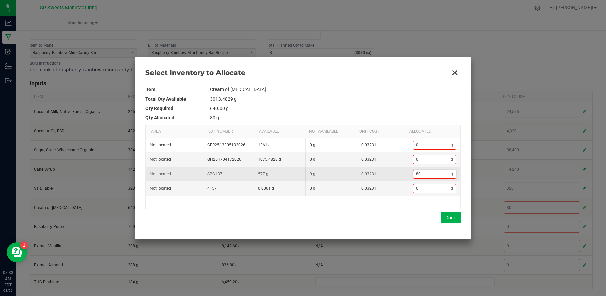
click at [435, 177] on input "80" at bounding box center [433, 174] width 38 height 8
type input "0"
type input "5"
type input "57"
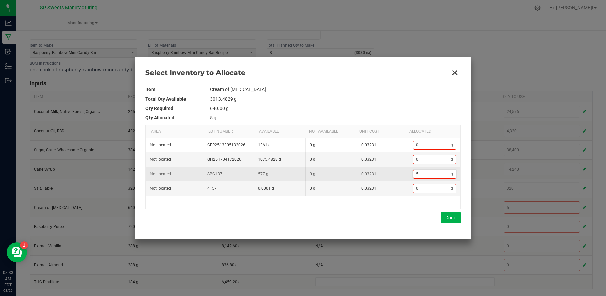
type input "57"
type input "577"
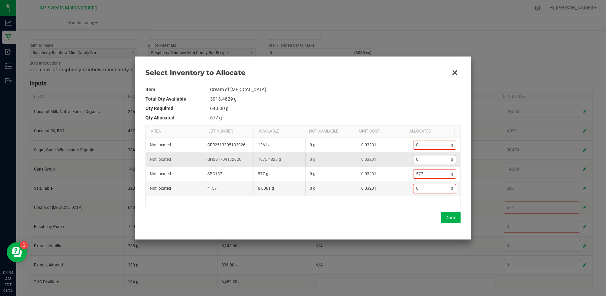
type input "577"
click at [429, 162] on input "0" at bounding box center [433, 160] width 38 height 8
type input "583"
type input "6"
type input "640"
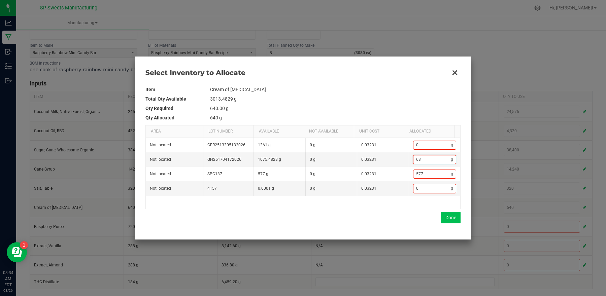
type input "63"
click at [452, 218] on button "Done" at bounding box center [451, 217] width 20 height 11
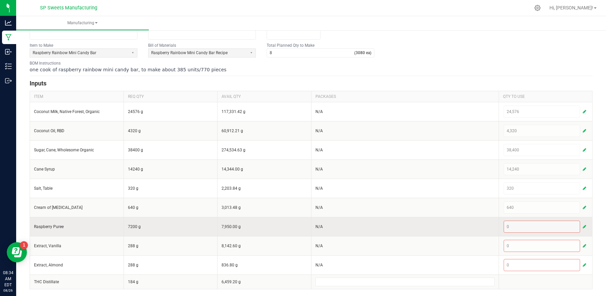
click at [583, 229] on span "button" at bounding box center [584, 226] width 3 height 5
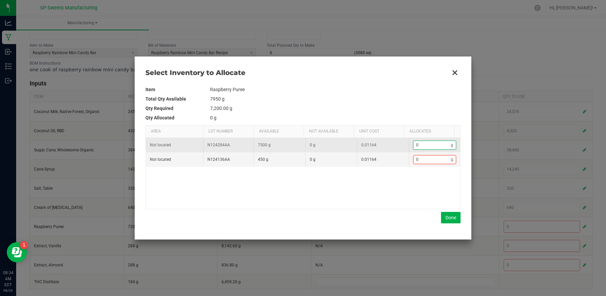
click at [433, 145] on input "0" at bounding box center [433, 145] width 38 height 8
type input "7"
type input "72"
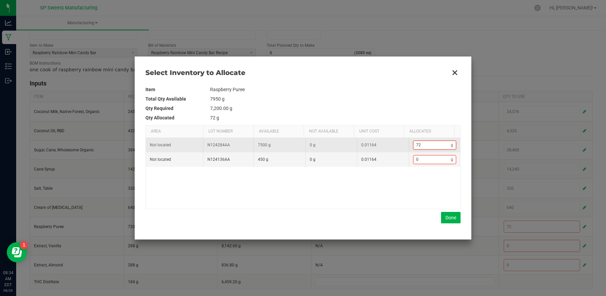
type input "720"
type input "7,200"
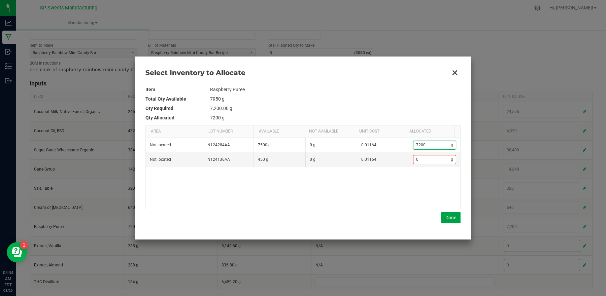
type input "7,200"
click at [453, 217] on button "Done" at bounding box center [451, 217] width 20 height 11
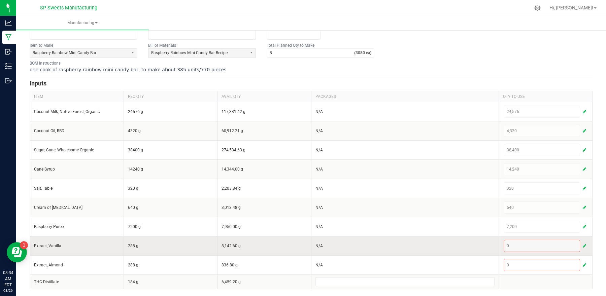
click at [583, 244] on span "button" at bounding box center [584, 246] width 3 height 5
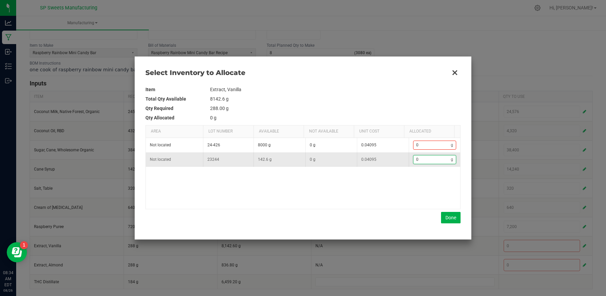
click at [423, 160] on input "0" at bounding box center [433, 160] width 38 height 8
type input "1"
type input "14"
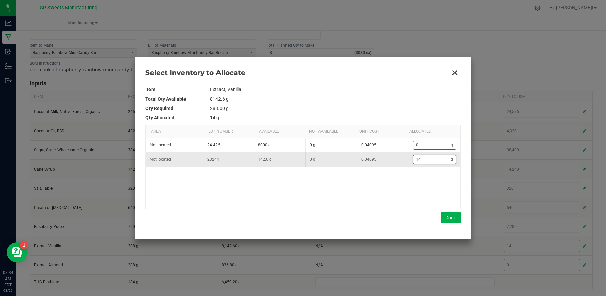
type input "142"
type input "142."
type input "142.6"
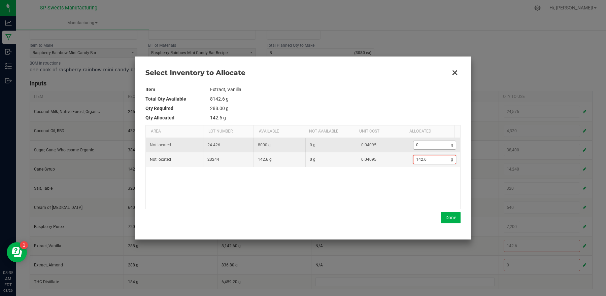
type input "142.6"
click at [433, 146] on input "0" at bounding box center [433, 145] width 38 height 8
type input "143.6"
type input "1"
type input "156.6"
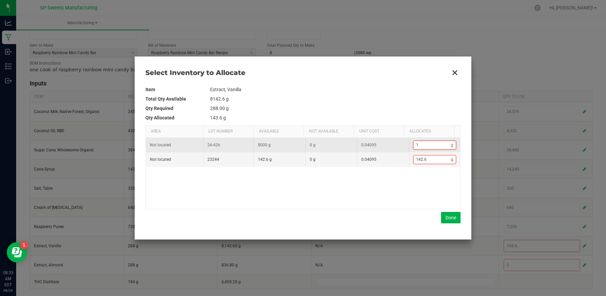
type input "14"
type input "287.6"
type input "145."
type input "288"
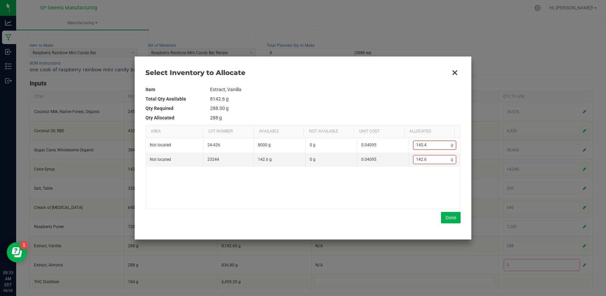
type input "145.4"
click at [405, 191] on div "Not located 24-426 8000 g 0 g 0.04095 145.4 g Not located 23244 142.6 g 0 g 0.0…" at bounding box center [303, 173] width 315 height 71
click at [449, 218] on button "Done" at bounding box center [451, 217] width 20 height 11
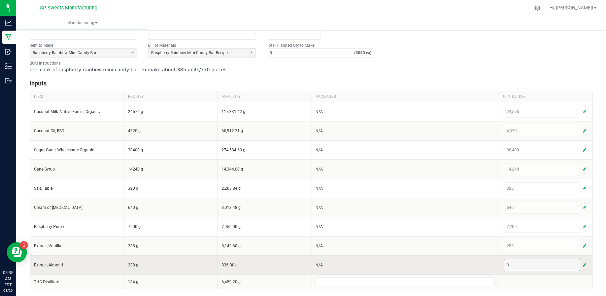
click at [583, 266] on span "button" at bounding box center [584, 265] width 3 height 5
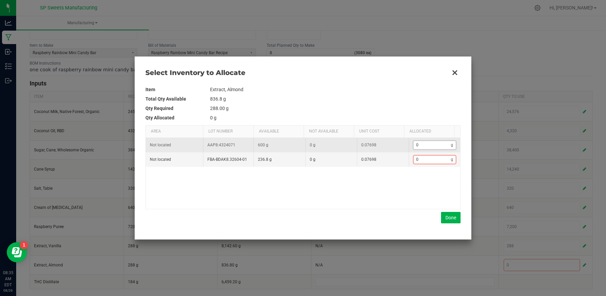
click at [429, 148] on input "0" at bounding box center [433, 145] width 38 height 8
type input "3"
type input "36"
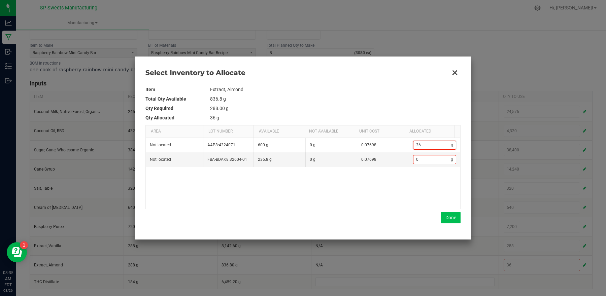
type input "3"
type input "0"
type input "2"
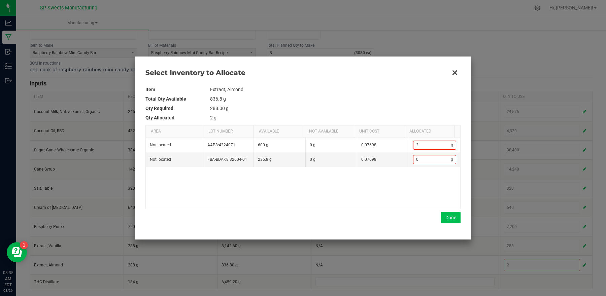
type input "28"
type input "288"
click at [456, 219] on button "Done" at bounding box center [451, 217] width 20 height 11
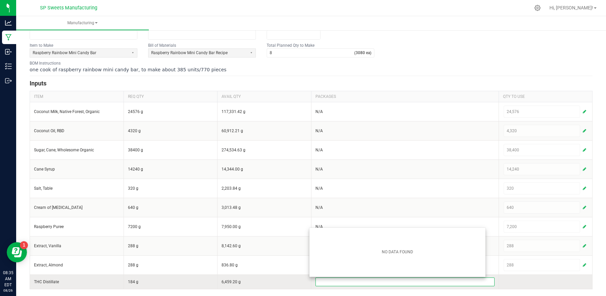
click at [365, 279] on input at bounding box center [405, 282] width 179 height 8
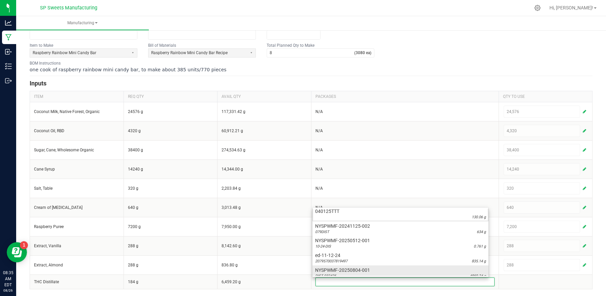
scroll to position [6, 0]
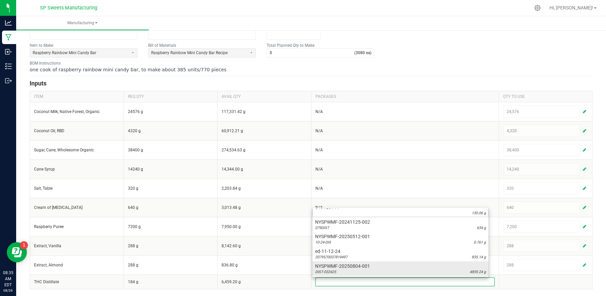
click at [356, 270] on div "DIST-032425 4859.24 g" at bounding box center [400, 272] width 171 height 5
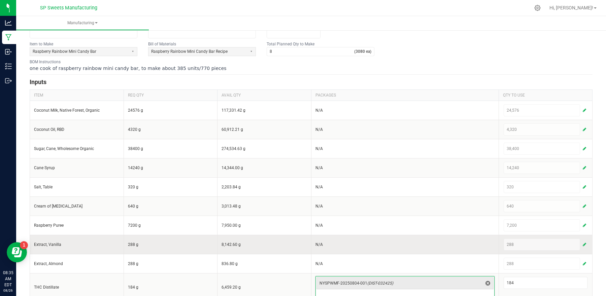
scroll to position [82, 0]
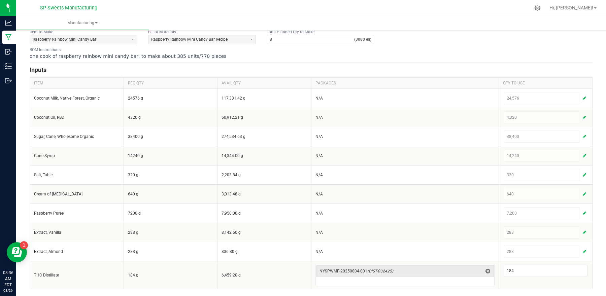
click at [598, 289] on div "< All Runs Create Name Scheduled Date Now Run Type Machine * Lot Number to Crea…" at bounding box center [311, 122] width 590 height 348
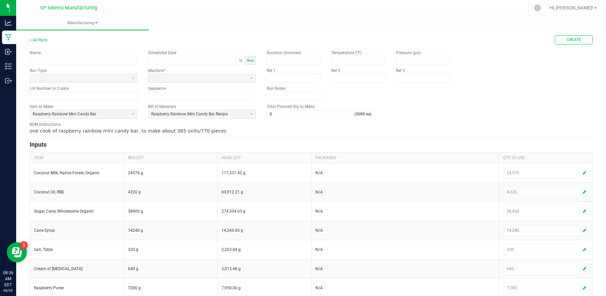
scroll to position [0, 0]
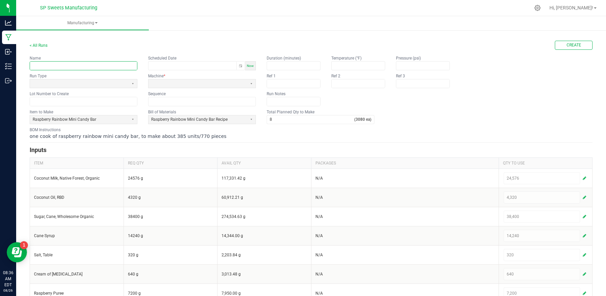
click at [95, 64] on input "text" at bounding box center [83, 66] width 107 height 8
click at [242, 68] on button "Toggle popup" at bounding box center [240, 66] width 8 height 8
type input "25223-R"
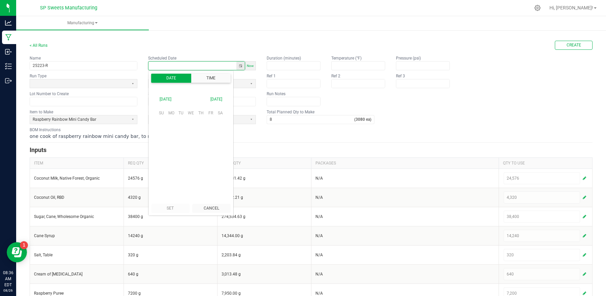
scroll to position [106099, 0]
click at [170, 145] on span "11" at bounding box center [171, 146] width 10 height 10
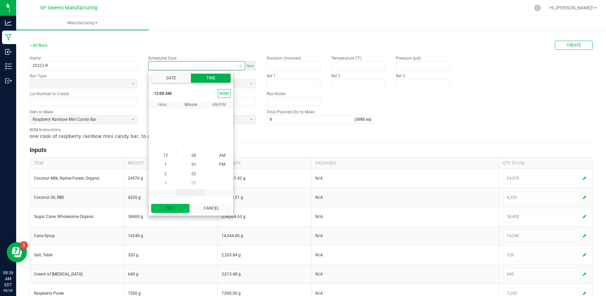
click at [172, 206] on button "Set" at bounding box center [170, 208] width 38 height 9
type input "08/11/2025 12:00 AM"
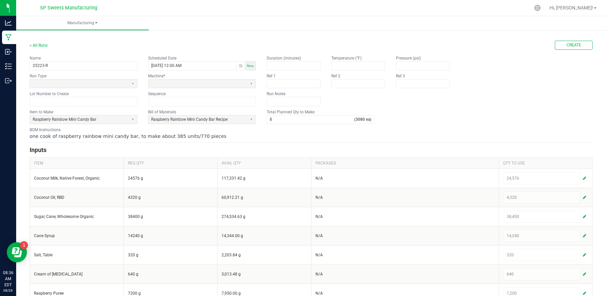
click at [144, 68] on fieldset "Name 25223-R Scheduled Date 08/11/2025 12:00 AM Now Run Type Machine * Lot Numb…" at bounding box center [143, 80] width 226 height 51
click at [171, 85] on span at bounding box center [197, 84] width 93 height 6
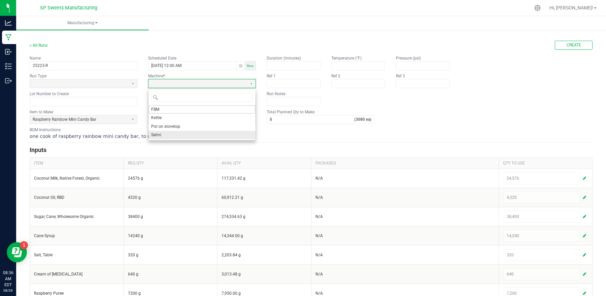
click at [166, 134] on li "Selmi" at bounding box center [202, 135] width 107 height 8
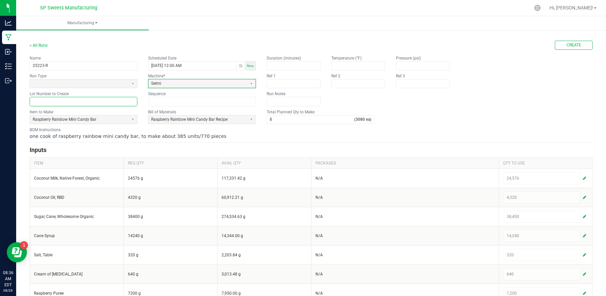
click at [98, 102] on input "text" at bounding box center [83, 101] width 107 height 8
type input "25223-R"
click at [117, 85] on span at bounding box center [79, 84] width 93 height 6
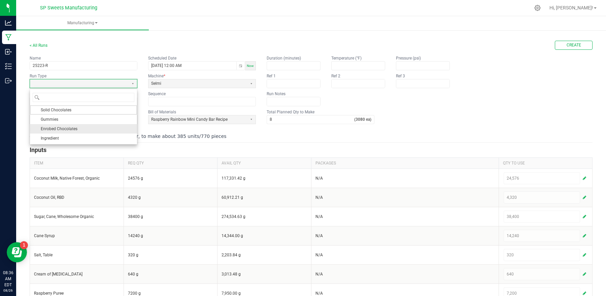
click at [57, 127] on span "Enrobed Chocolates" at bounding box center [59, 129] width 37 height 7
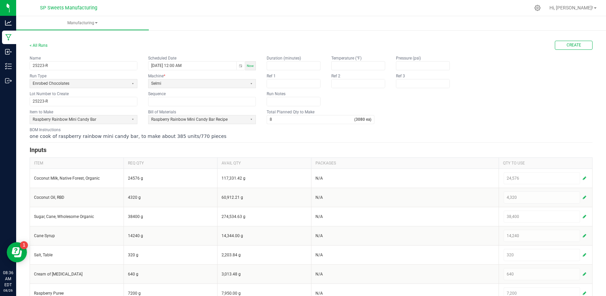
click at [465, 109] on form "< All Runs Create Name 25223-R Scheduled Date 08/11/2025 12:00 AM Now Run Type …" at bounding box center [311, 205] width 563 height 329
click at [565, 39] on div "< All Runs Create Name 25223-R Scheduled Date 08/11/2025 12:00 AM Now Run Type …" at bounding box center [311, 202] width 563 height 334
click at [556, 42] on button "Create" at bounding box center [574, 45] width 38 height 9
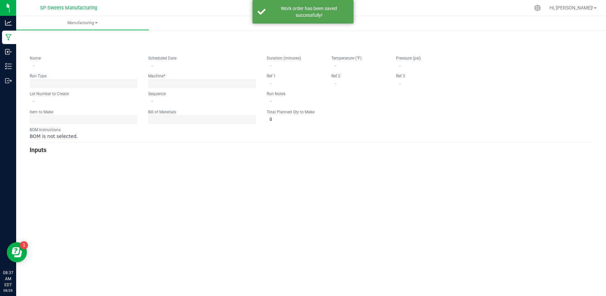
type input "25223-R"
type input "08/11/2025 12:00 AM"
type input "25223-R"
type input "0"
type input "8"
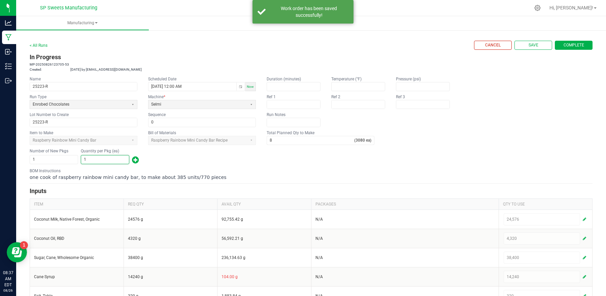
click at [111, 160] on input "1" at bounding box center [105, 160] width 48 height 8
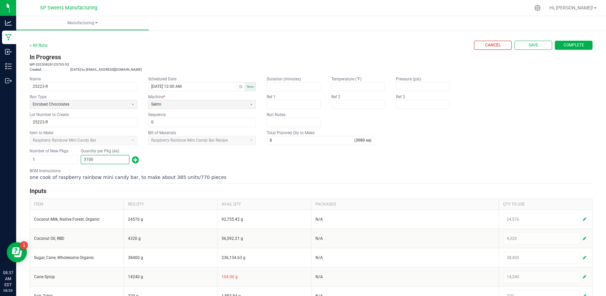
type input "3,100"
click at [222, 167] on form "< All Runs Cancel Save Complete In Progress MP-20250826123705-53 Created: Aug 2…" at bounding box center [311, 226] width 563 height 370
click at [579, 41] on button "Complete" at bounding box center [574, 45] width 38 height 9
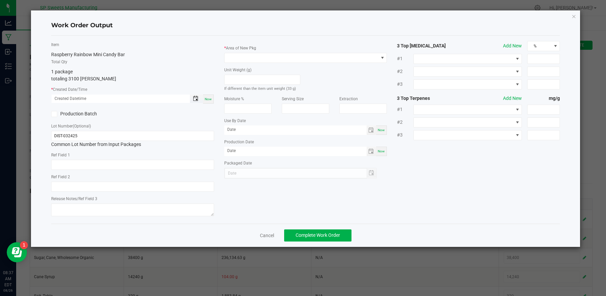
click at [197, 99] on span "Toggle popup" at bounding box center [195, 98] width 5 height 5
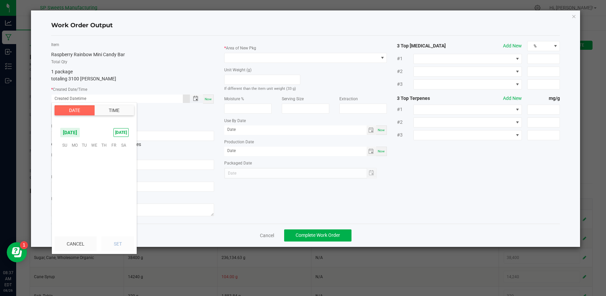
scroll to position [109134, 0]
click at [75, 175] on span "11" at bounding box center [75, 176] width 10 height 10
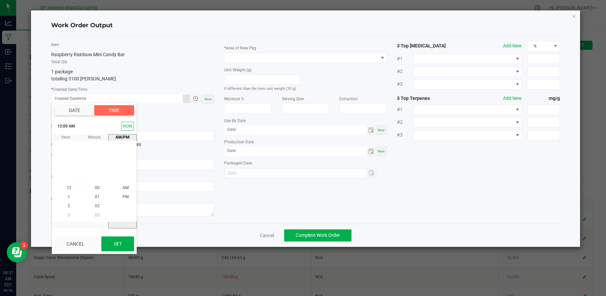
click at [120, 248] on button "Set" at bounding box center [117, 244] width 33 height 15
type input "08/11/2025 12:00 AM"
type input "08/11/2025"
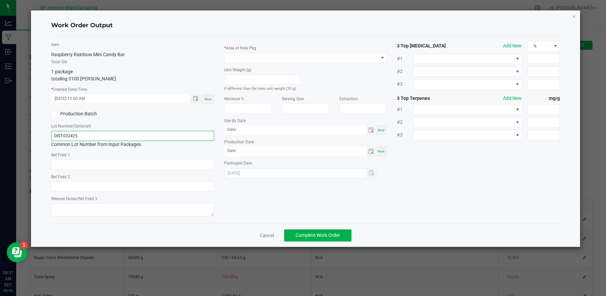
click at [93, 137] on input "DIST-032425" at bounding box center [132, 136] width 163 height 10
type input "D"
type input "25223-R"
click at [131, 120] on div "Item Raspberry Rainbow Mini Candy Bar Total Qty 1 package totaling 3100 eaches …" at bounding box center [132, 130] width 173 height 178
click at [248, 55] on span at bounding box center [302, 57] width 154 height 9
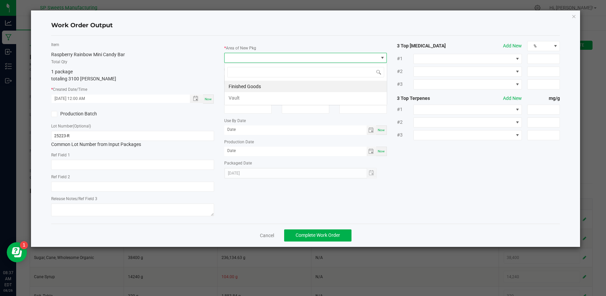
scroll to position [10, 163]
click at [248, 84] on li "Finished Goods" at bounding box center [306, 86] width 162 height 11
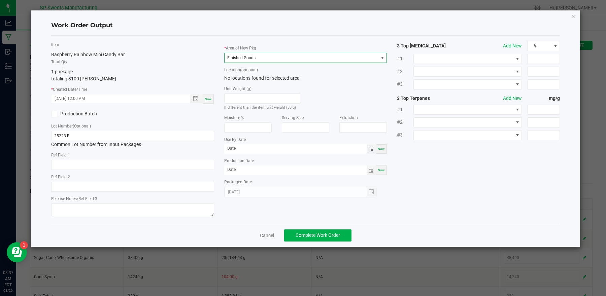
click at [372, 148] on span "Toggle calendar" at bounding box center [370, 149] width 5 height 5
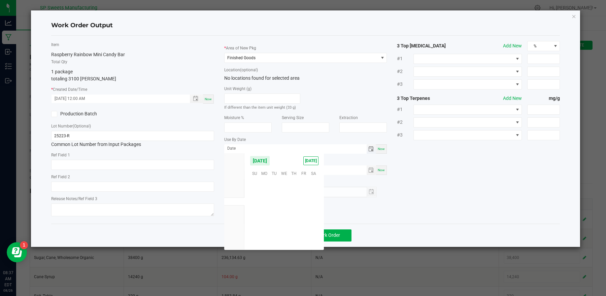
scroll to position [109135, 0]
click at [270, 157] on span "August 2025" at bounding box center [260, 161] width 20 height 10
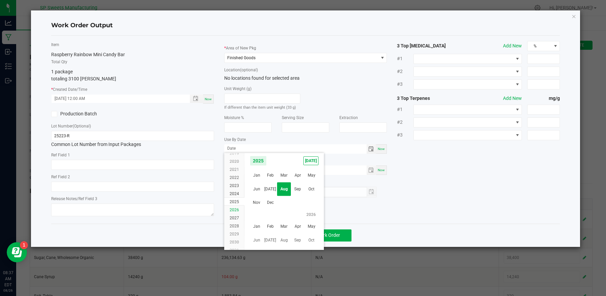
click at [235, 209] on span "2026" at bounding box center [234, 210] width 9 height 5
click at [283, 188] on span "Aug" at bounding box center [284, 190] width 14 height 14
click at [276, 202] on span "11" at bounding box center [274, 204] width 10 height 10
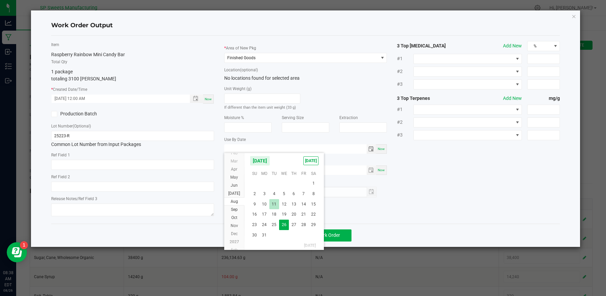
type input "08/11/2026"
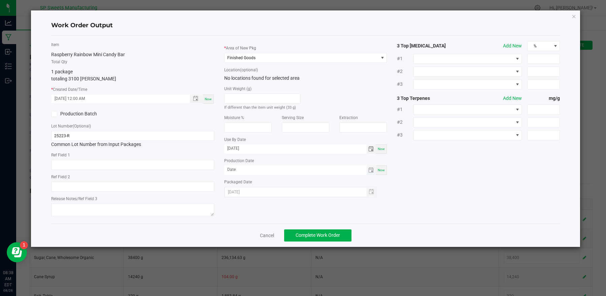
click at [375, 168] on span "Toggle calendar" at bounding box center [372, 170] width 10 height 9
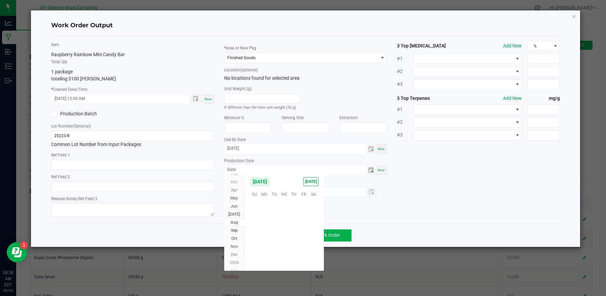
scroll to position [109135, 0]
click at [267, 224] on span "11" at bounding box center [265, 224] width 10 height 10
type input "08/11/2025"
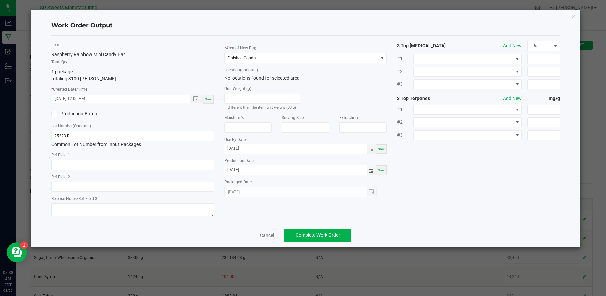
click at [431, 205] on div "Item Raspberry Rainbow Mini Candy Bar Total Qty 1 package totaling 3100 eaches …" at bounding box center [305, 130] width 519 height 178
click at [340, 232] on button "Complete Work Order" at bounding box center [317, 236] width 67 height 12
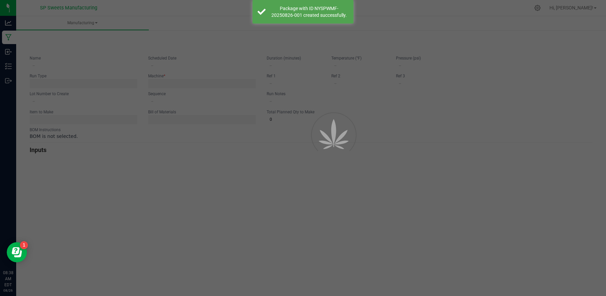
type input "25223-R"
type input "08/11/2025 12:00 AM"
type input "25223-R"
type input "0"
type input "8"
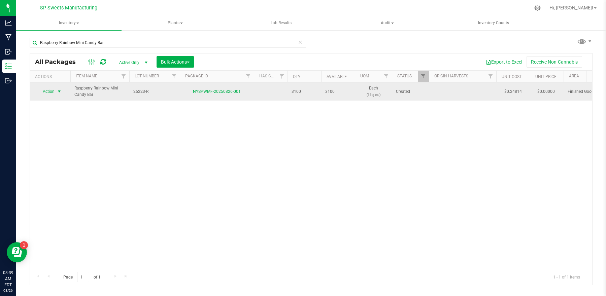
click at [55, 93] on span "select" at bounding box center [59, 91] width 8 height 9
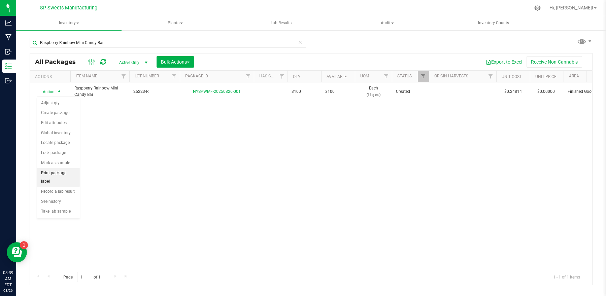
click at [59, 176] on li "Print package label" at bounding box center [58, 177] width 43 height 19
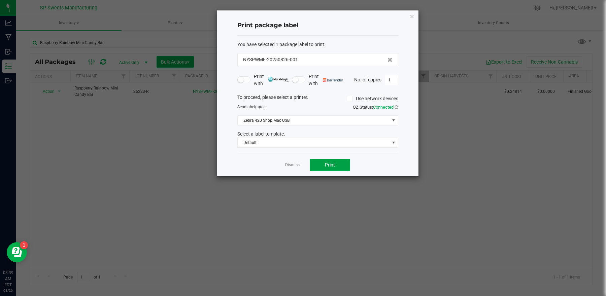
click at [332, 162] on span "Print" at bounding box center [330, 164] width 10 height 5
click at [395, 83] on input "1" at bounding box center [391, 79] width 13 height 9
click at [391, 81] on input "1" at bounding box center [391, 79] width 13 height 9
type input "199"
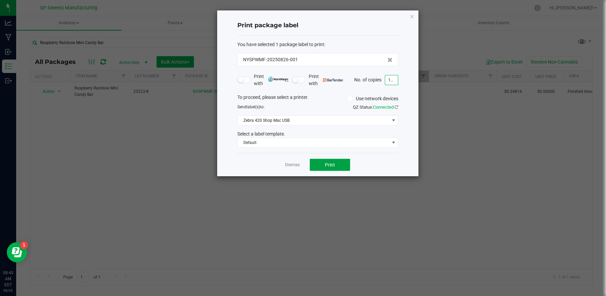
click at [323, 165] on button "Print" at bounding box center [330, 165] width 40 height 12
